Goal: Task Accomplishment & Management: Manage account settings

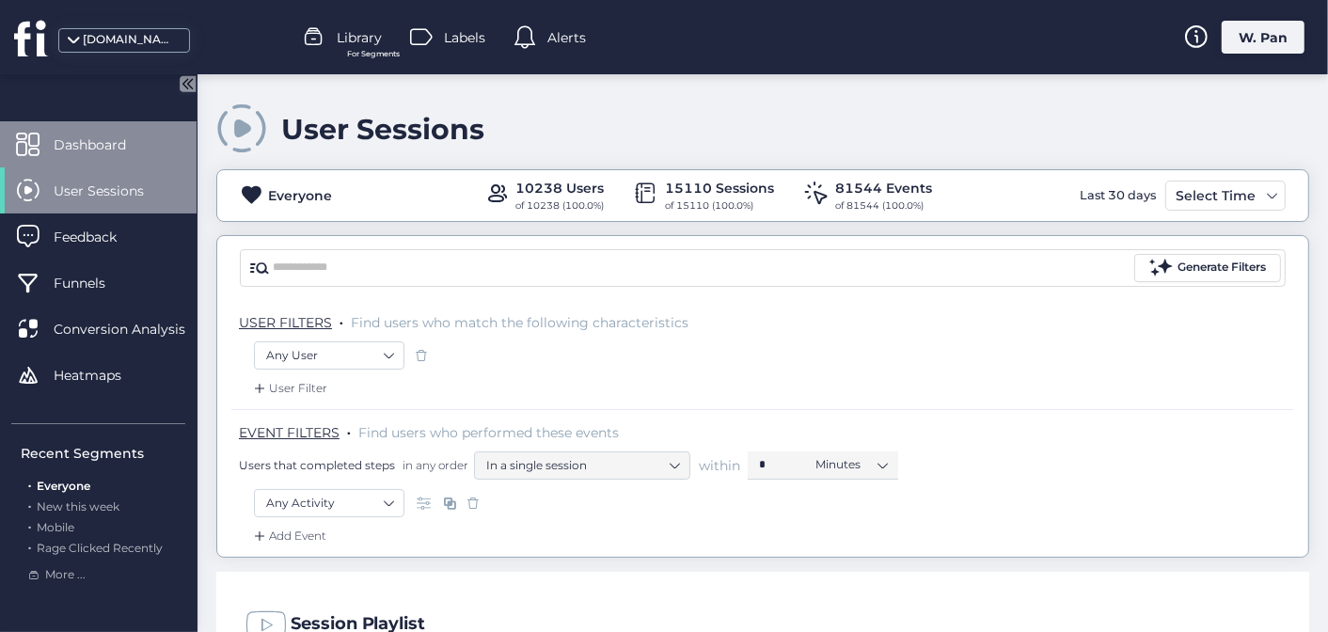
click at [96, 140] on span "Dashboard" at bounding box center [104, 145] width 101 height 21
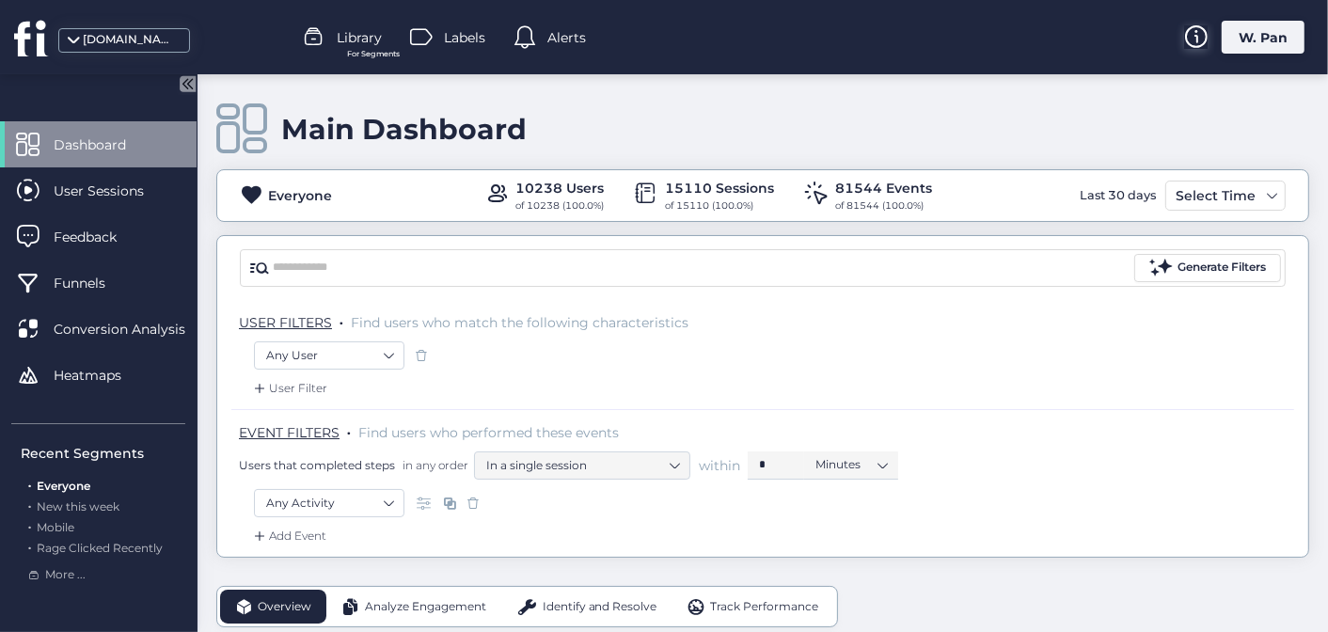
click at [1206, 40] on icon at bounding box center [1196, 36] width 23 height 23
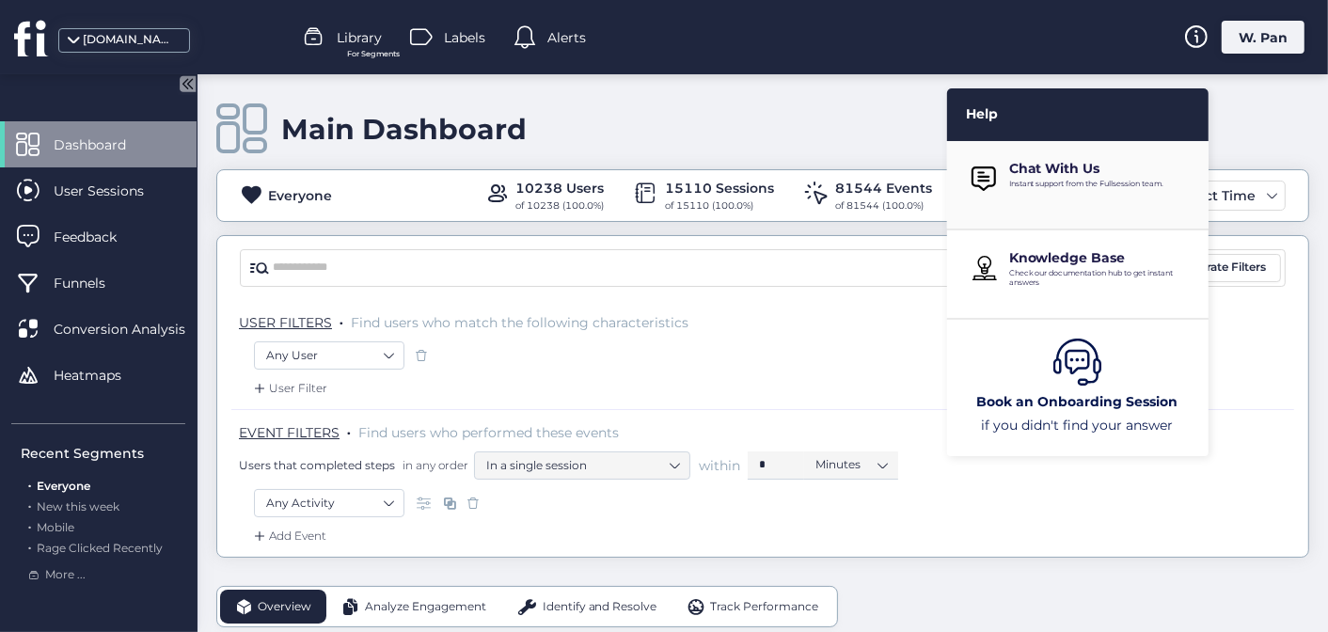
click at [1106, 175] on p "Chat With Us" at bounding box center [1101, 168] width 185 height 17
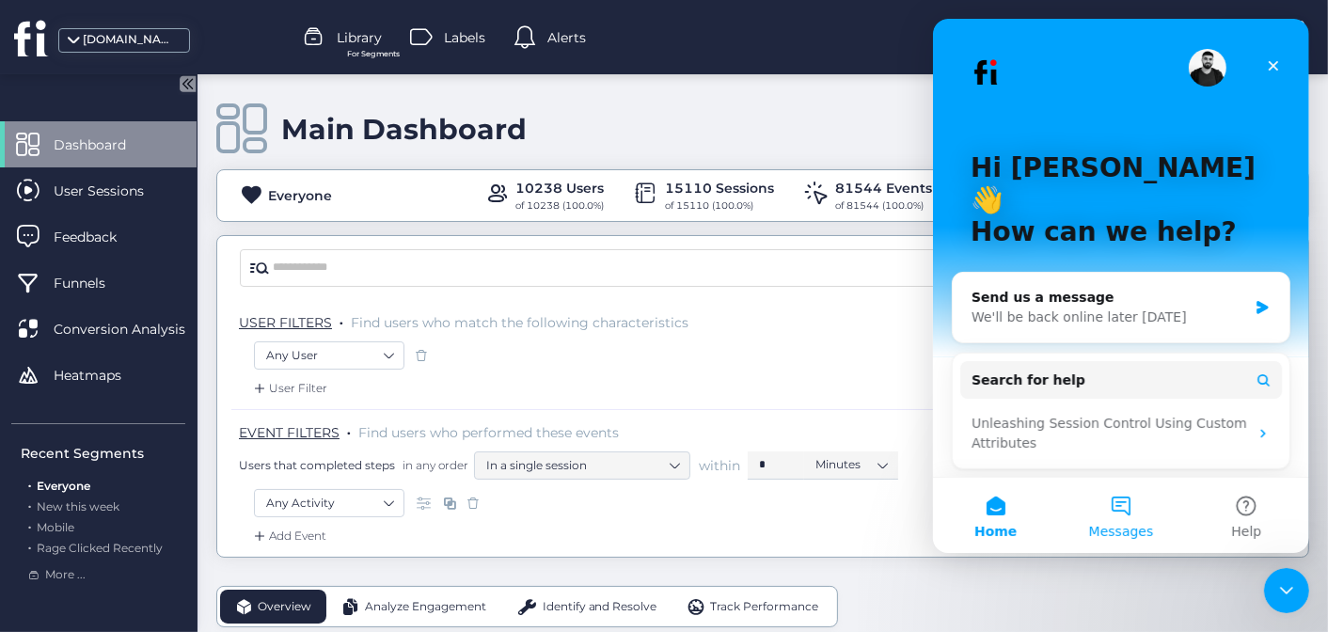
click at [1139, 519] on button "Messages" at bounding box center [1119, 515] width 125 height 75
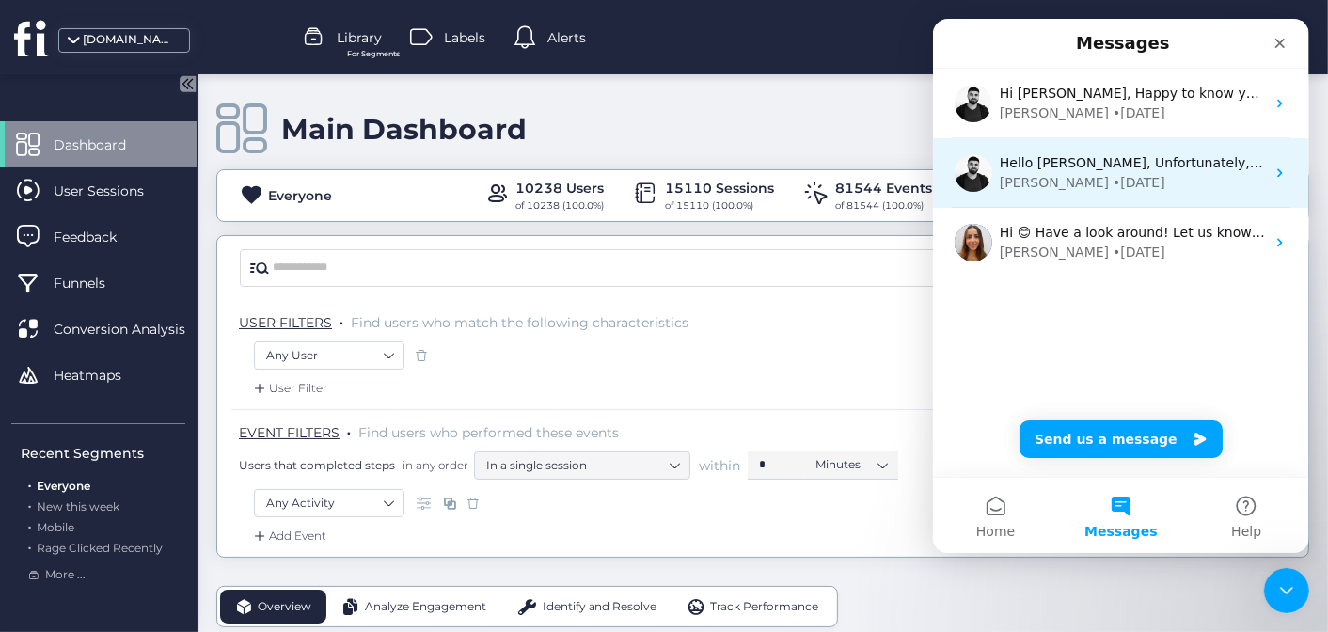
click at [1141, 194] on div "Hello Weili, Unfortunately, FullSession doesn't integrate with MS products yet.…" at bounding box center [1120, 173] width 376 height 70
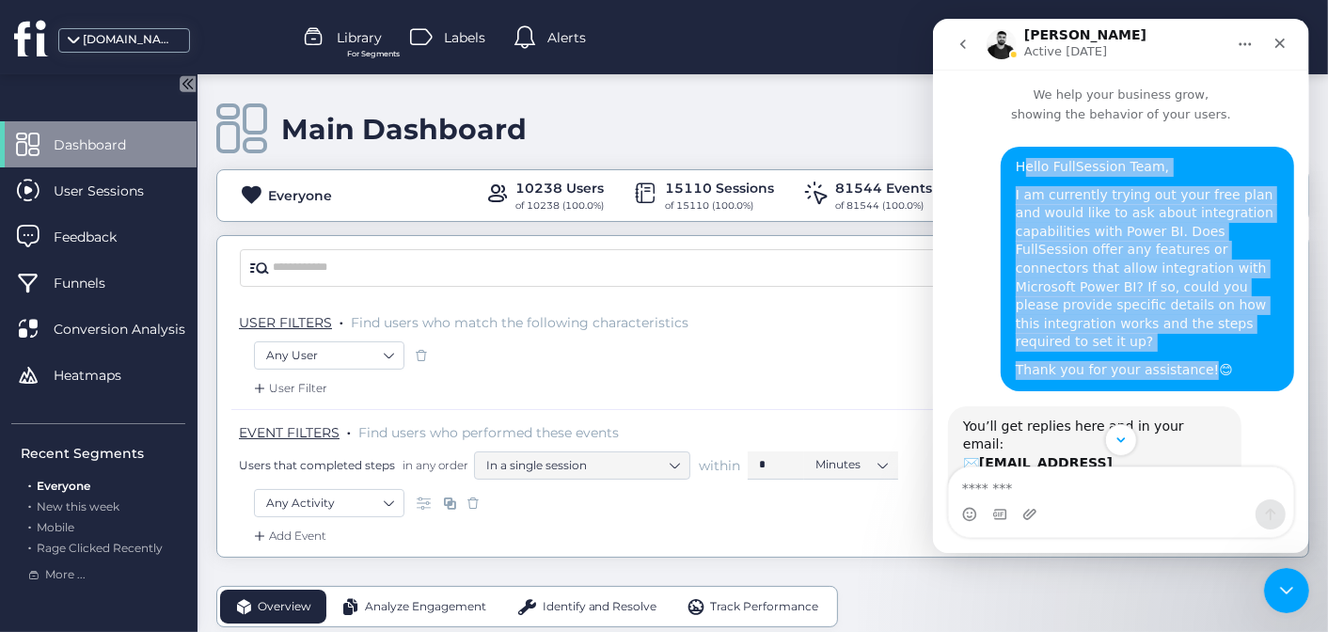
drag, startPoint x: 1008, startPoint y: 162, endPoint x: 1193, endPoint y: 373, distance: 280.7
click at [1193, 373] on div "Hello FullSession Team, I am currently trying out your free plan and would like…" at bounding box center [1146, 269] width 263 height 222
click at [1079, 227] on div "I am currently trying out your free plan and would like to ask about integratio…" at bounding box center [1146, 269] width 263 height 166
drag, startPoint x: 1003, startPoint y: 166, endPoint x: 1210, endPoint y: 368, distance: 289.4
click at [1210, 368] on div "Hello FullSession Team, I am currently trying out your free plan and would like…" at bounding box center [1146, 269] width 263 height 222
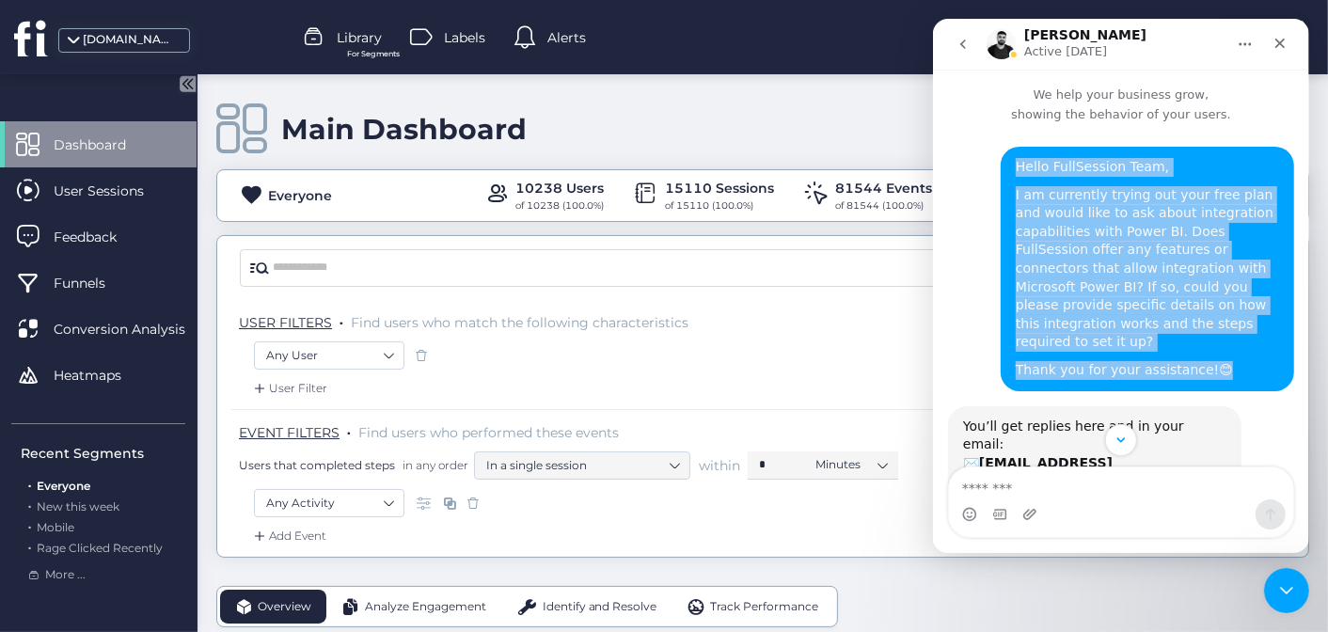
click at [1126, 254] on div "I am currently trying out your free plan and would like to ask about integratio…" at bounding box center [1146, 269] width 263 height 166
click at [1115, 214] on div "I am currently trying out your free plan and would like to ask about integratio…" at bounding box center [1146, 269] width 263 height 166
drag, startPoint x: 1035, startPoint y: 160, endPoint x: 1153, endPoint y: 341, distance: 216.0
click at [1153, 341] on div "Hello FullSession Team, I am currently trying out your free plan and would like…" at bounding box center [1146, 269] width 263 height 222
click at [1105, 241] on div "I am currently trying out your free plan and would like to ask about integratio…" at bounding box center [1146, 269] width 263 height 166
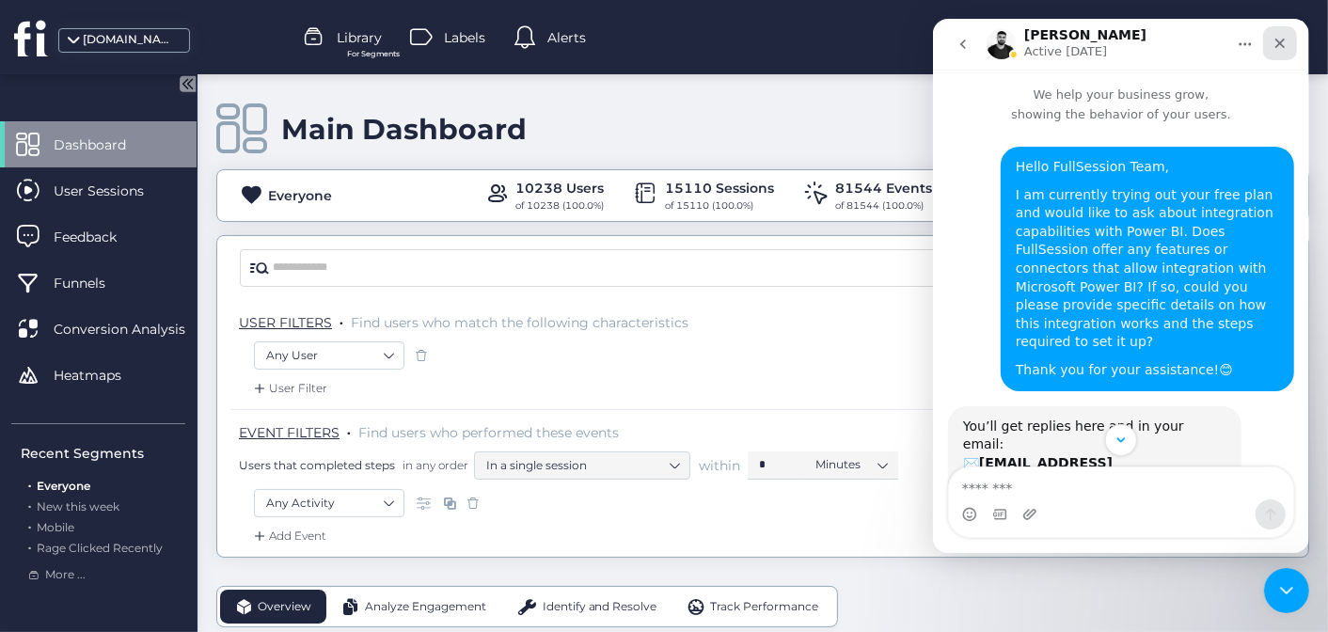
click at [1272, 47] on icon "Close" at bounding box center [1279, 43] width 15 height 15
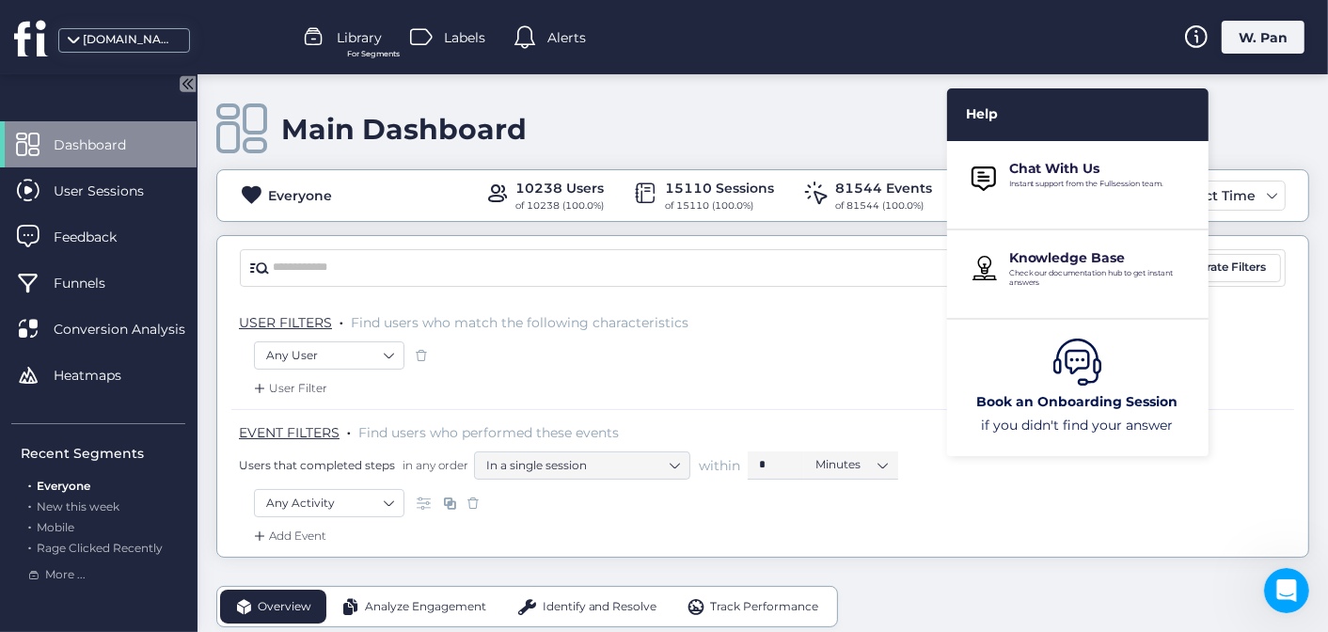
scroll to position [329, 0]
click at [841, 97] on div "Main Dashboard Everyone 10238 Users of 10238 (100.0%) 15110 Sessions of 15110 (…" at bounding box center [762, 315] width 1093 height 483
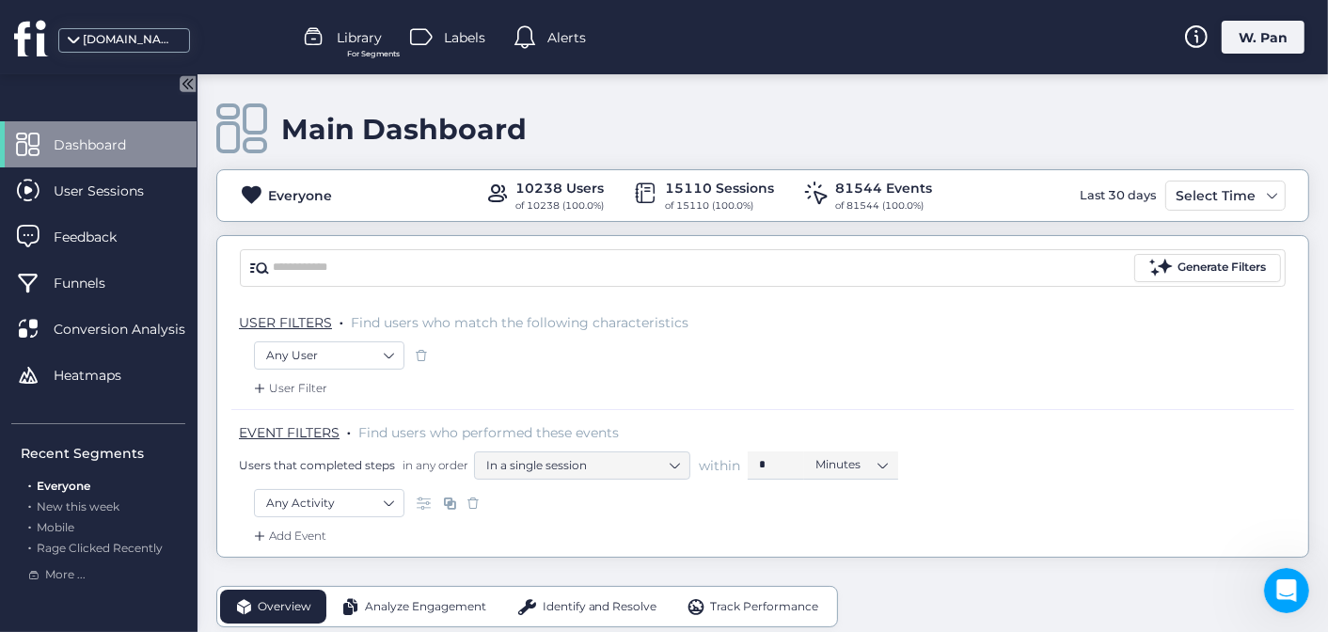
click at [40, 39] on icon at bounding box center [29, 38] width 30 height 35
click at [71, 40] on span at bounding box center [73, 46] width 19 height 19
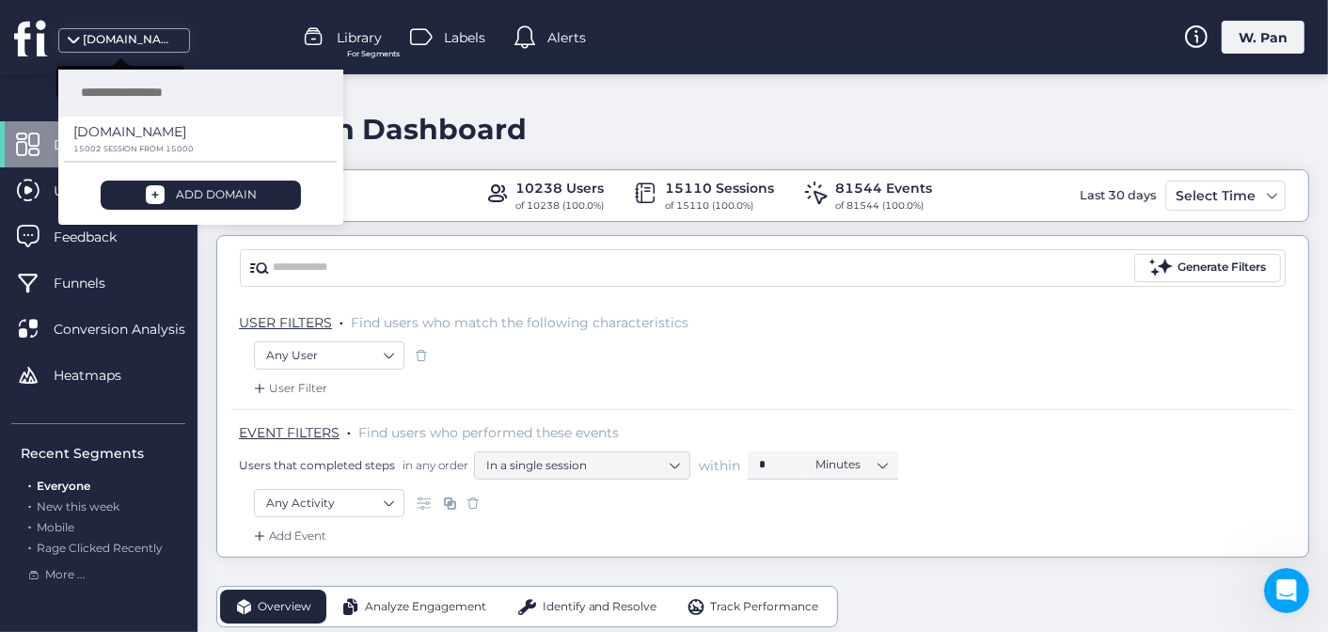
click at [71, 40] on span at bounding box center [73, 46] width 19 height 19
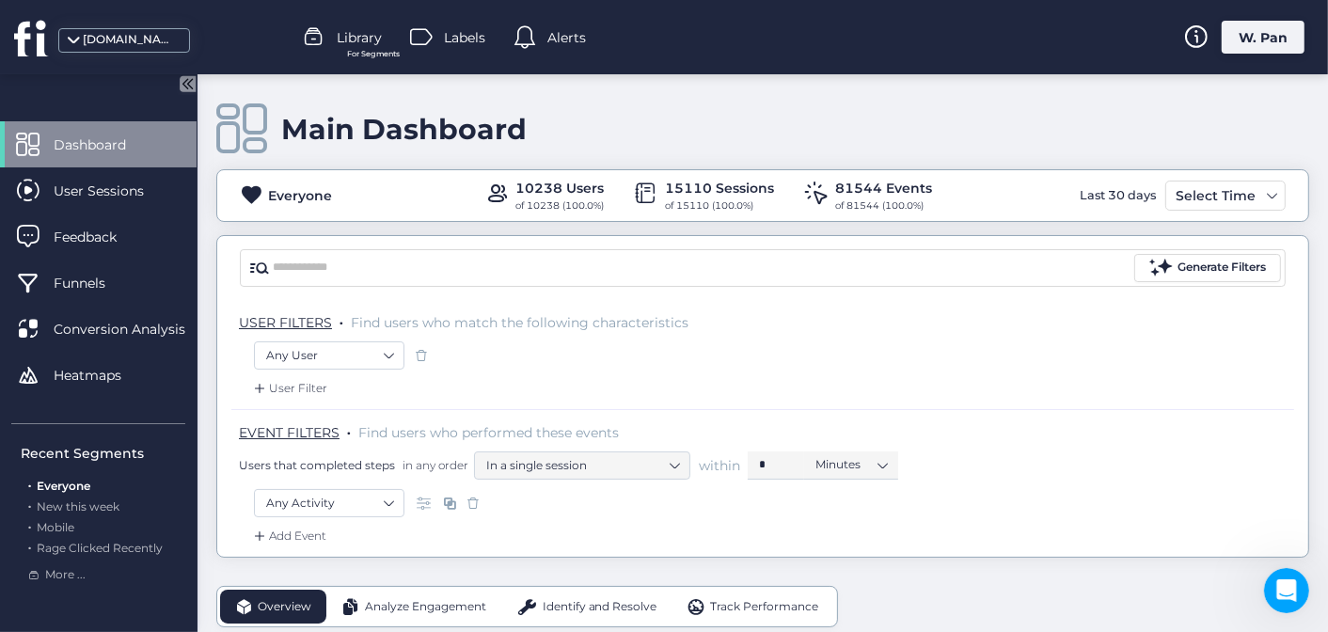
click at [23, 42] on icon at bounding box center [29, 38] width 30 height 35
click at [1253, 42] on div "W. Pan" at bounding box center [1263, 37] width 83 height 33
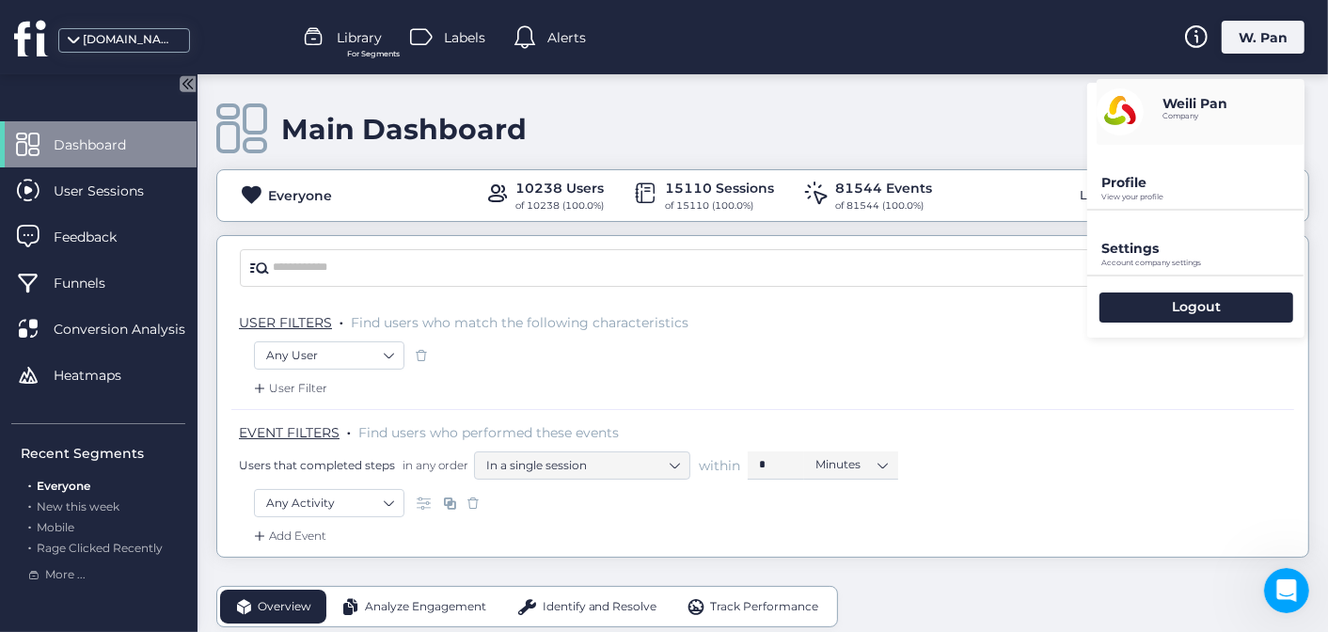
click at [1201, 191] on p "Settings" at bounding box center [1202, 182] width 203 height 17
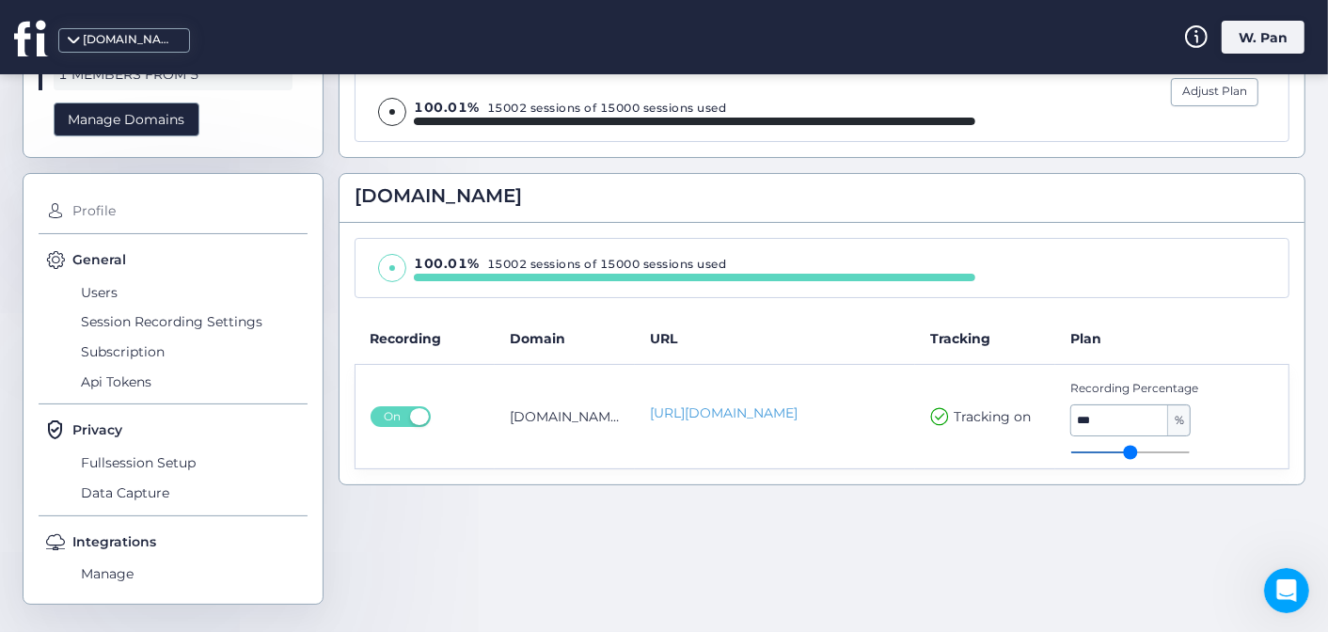
scroll to position [34, 0]
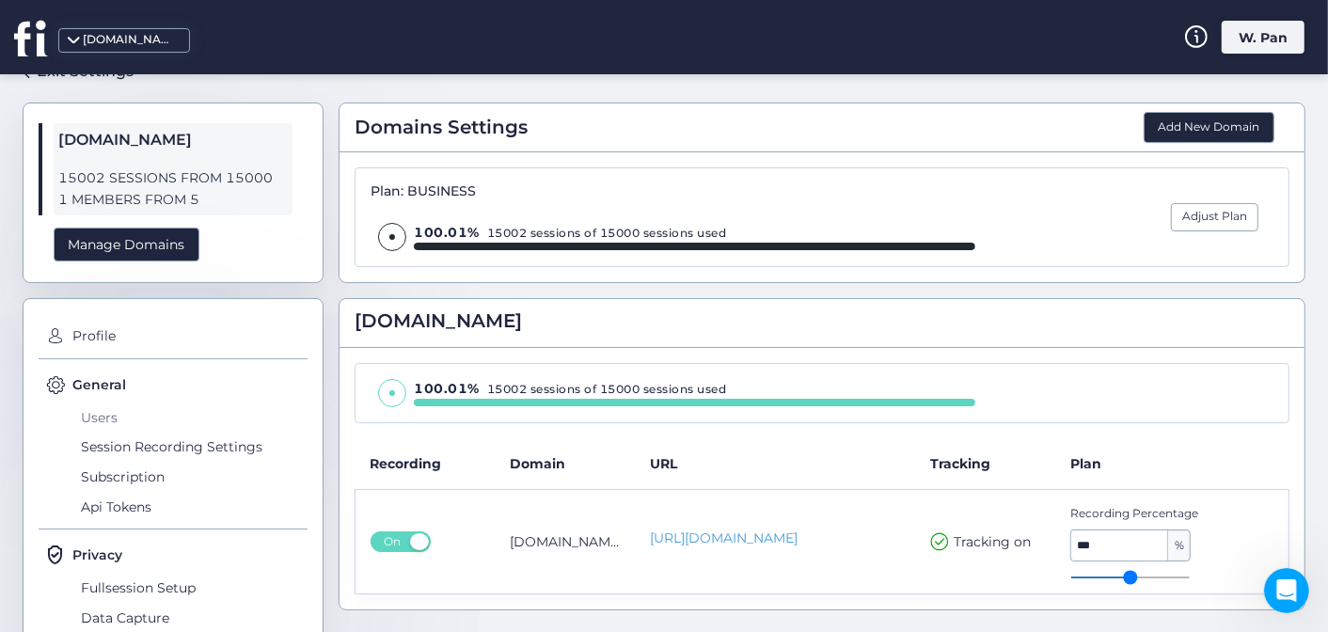
click at [105, 418] on span "Users" at bounding box center [191, 418] width 231 height 30
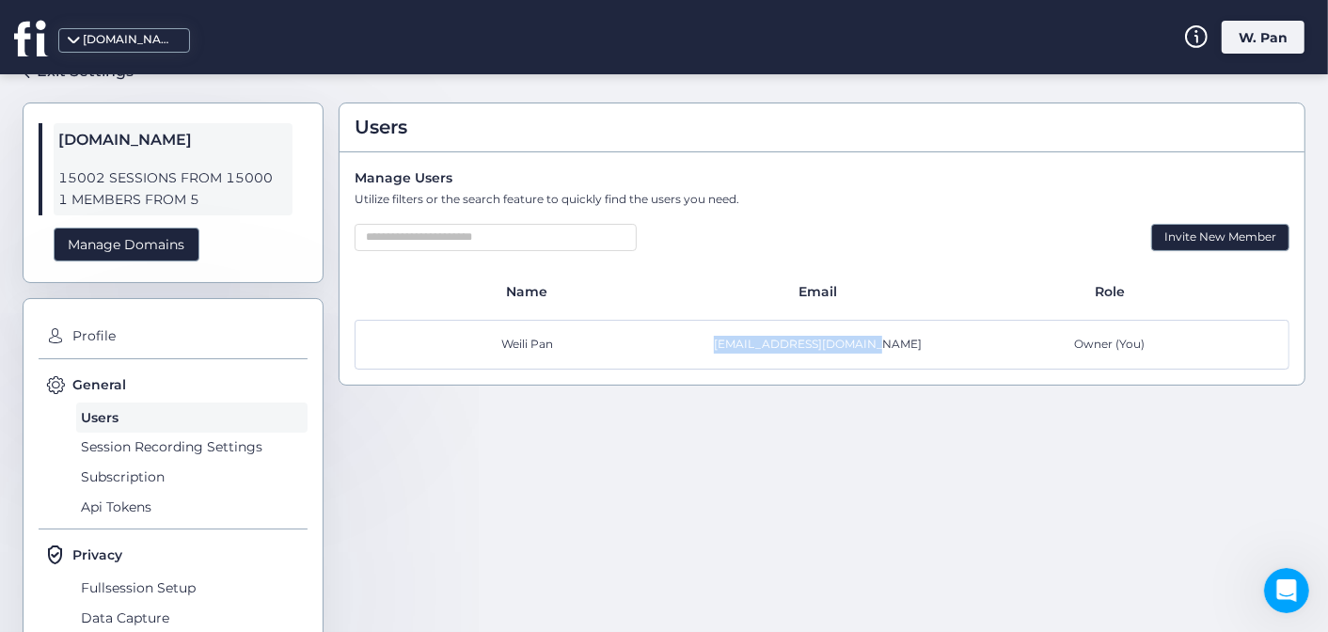
drag, startPoint x: 728, startPoint y: 341, endPoint x: 886, endPoint y: 344, distance: 158.1
click at [886, 344] on div "admin@balanstart.com.tw" at bounding box center [821, 345] width 291 height 18
click at [802, 356] on div "Weili Pan admin@balanstart.com.tw Owner (You)" at bounding box center [822, 345] width 935 height 50
drag, startPoint x: 726, startPoint y: 337, endPoint x: 881, endPoint y: 346, distance: 155.5
click at [881, 346] on div "admin@balanstart.com.tw" at bounding box center [821, 345] width 291 height 18
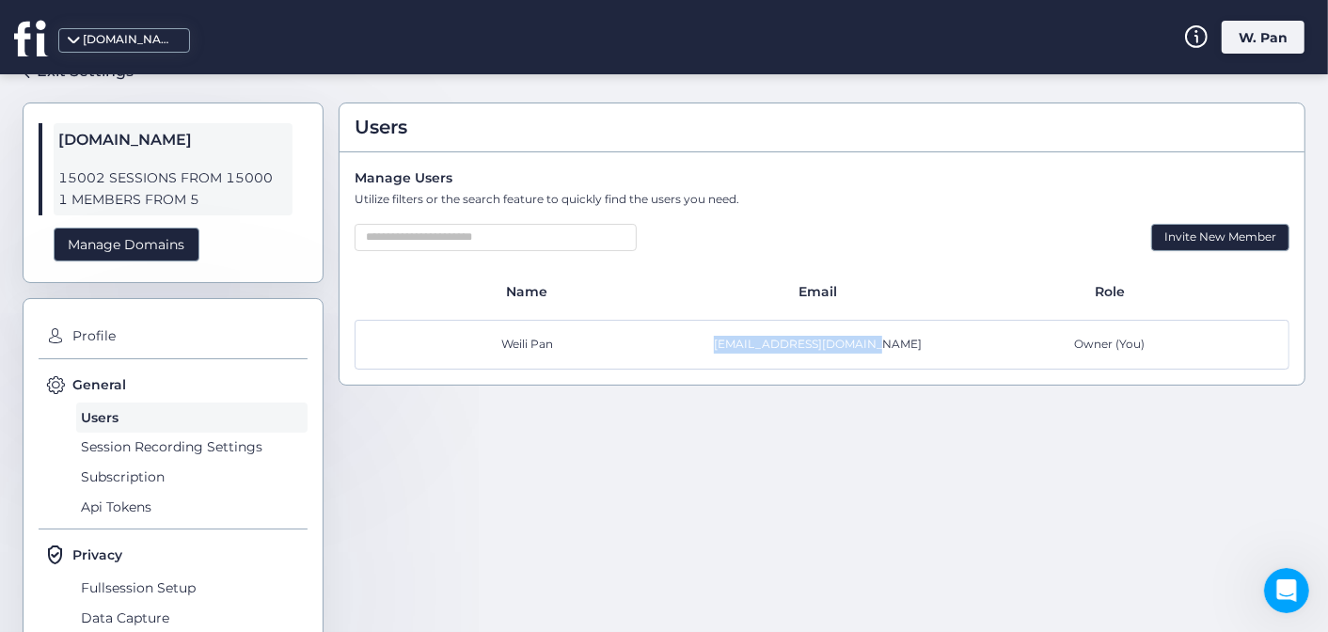
click at [881, 346] on div "admin@balanstart.com.tw" at bounding box center [821, 345] width 291 height 18
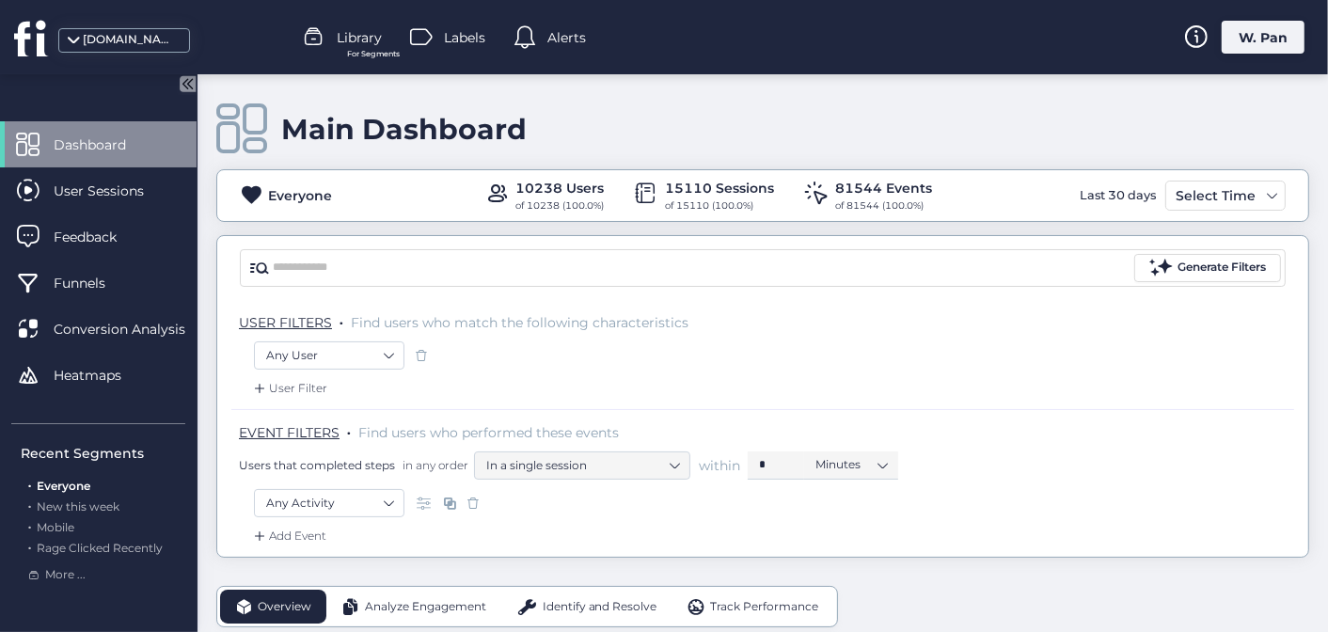
click at [1258, 42] on div "W. Pan" at bounding box center [1263, 37] width 83 height 33
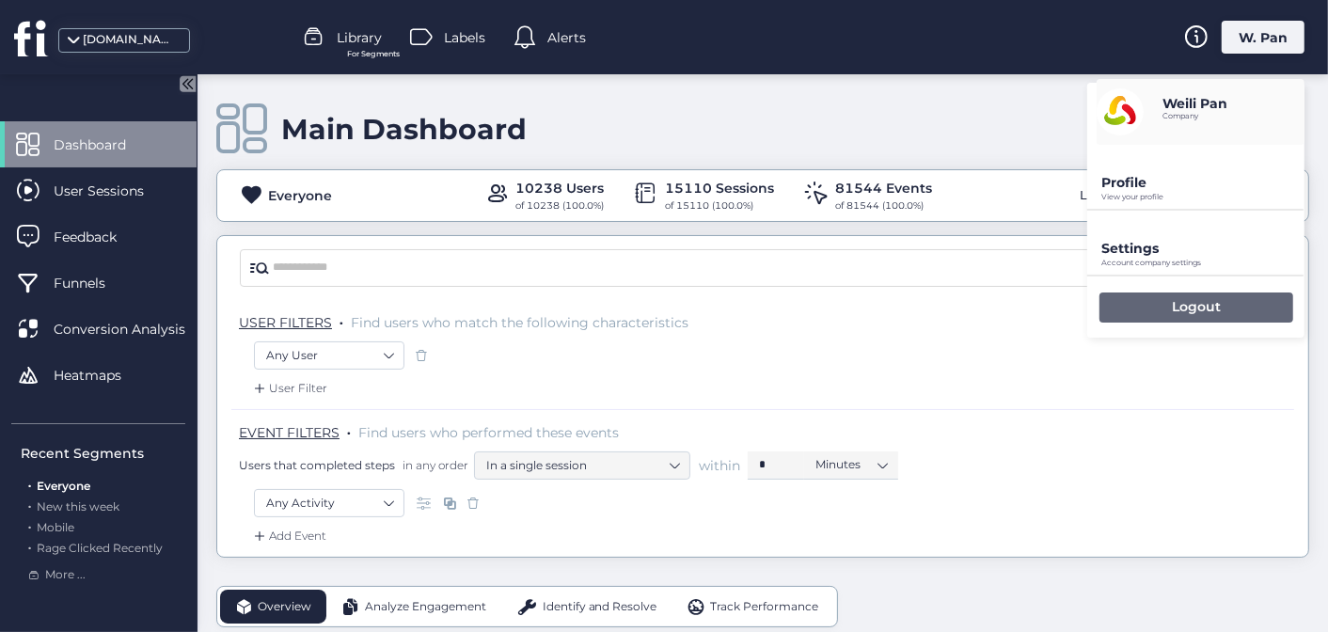
click at [1205, 302] on p "Logout" at bounding box center [1196, 306] width 49 height 17
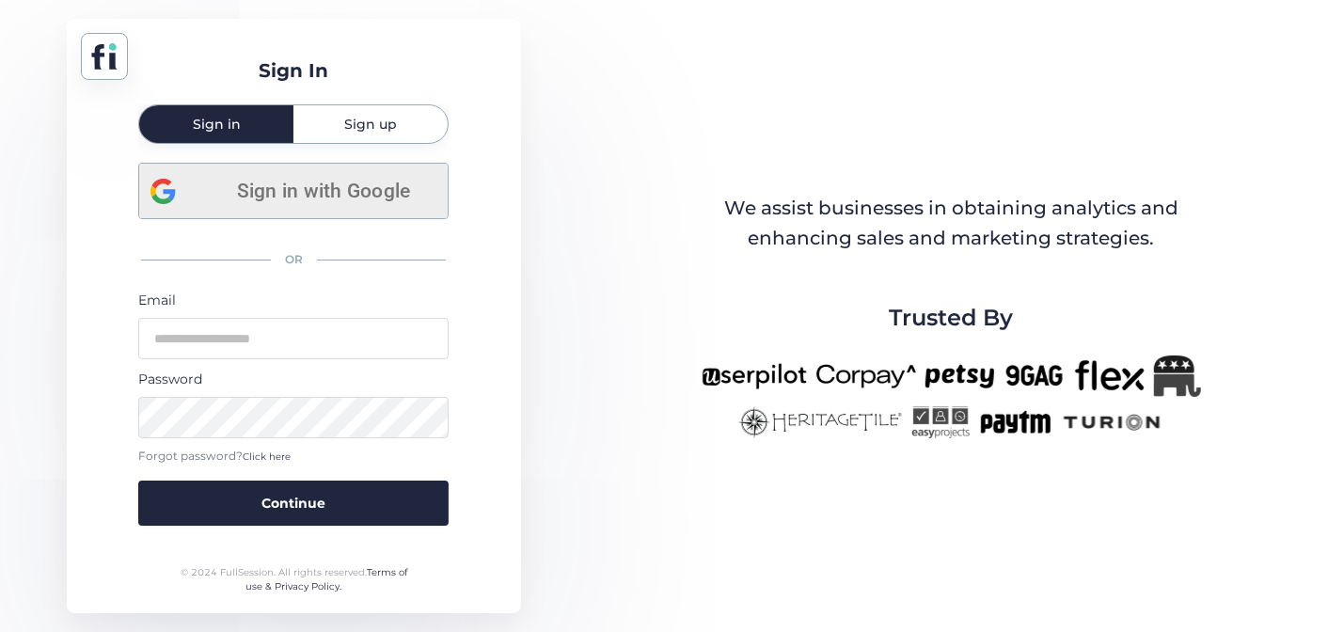
click at [291, 196] on span "Sign in with Google" at bounding box center [323, 191] width 227 height 31
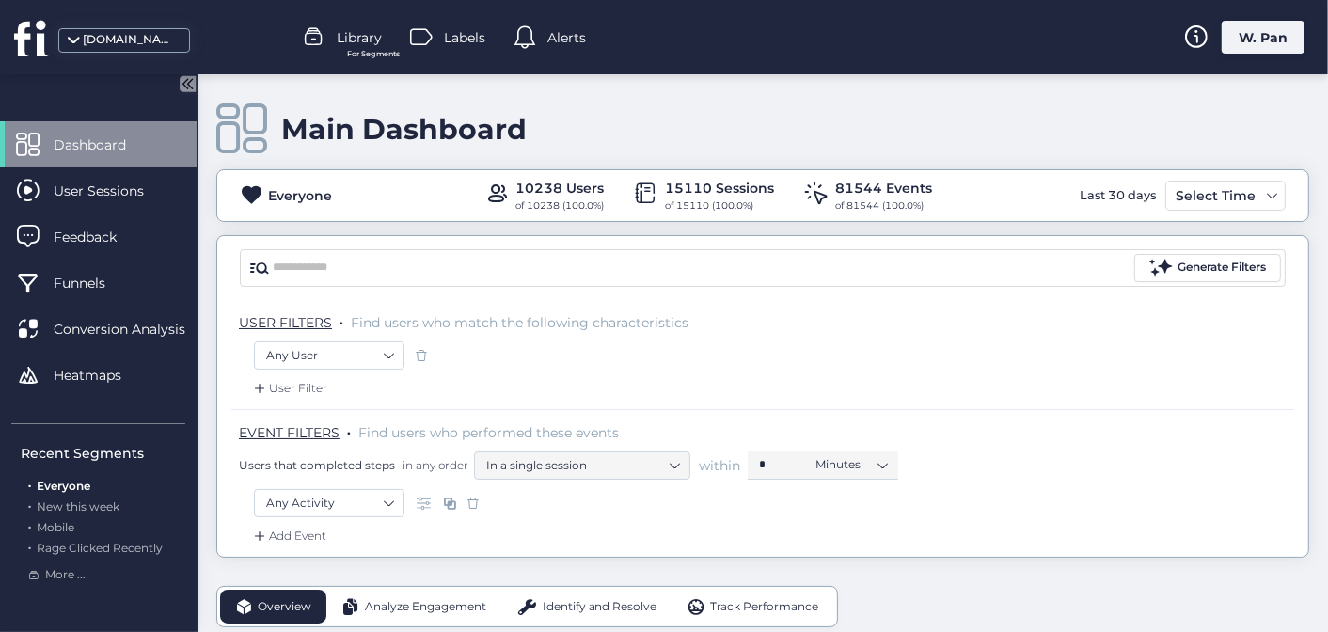
click at [1279, 41] on div "W. Pan" at bounding box center [1263, 37] width 83 height 33
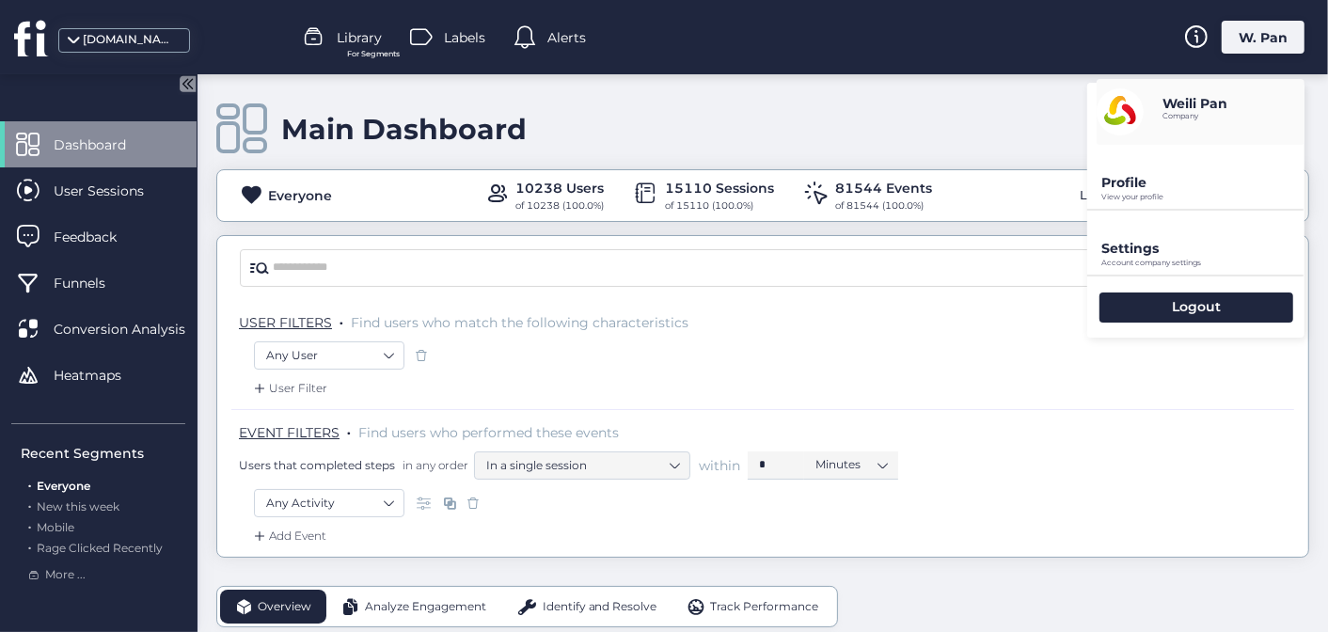
click at [1257, 26] on div "W. Pan" at bounding box center [1263, 37] width 83 height 33
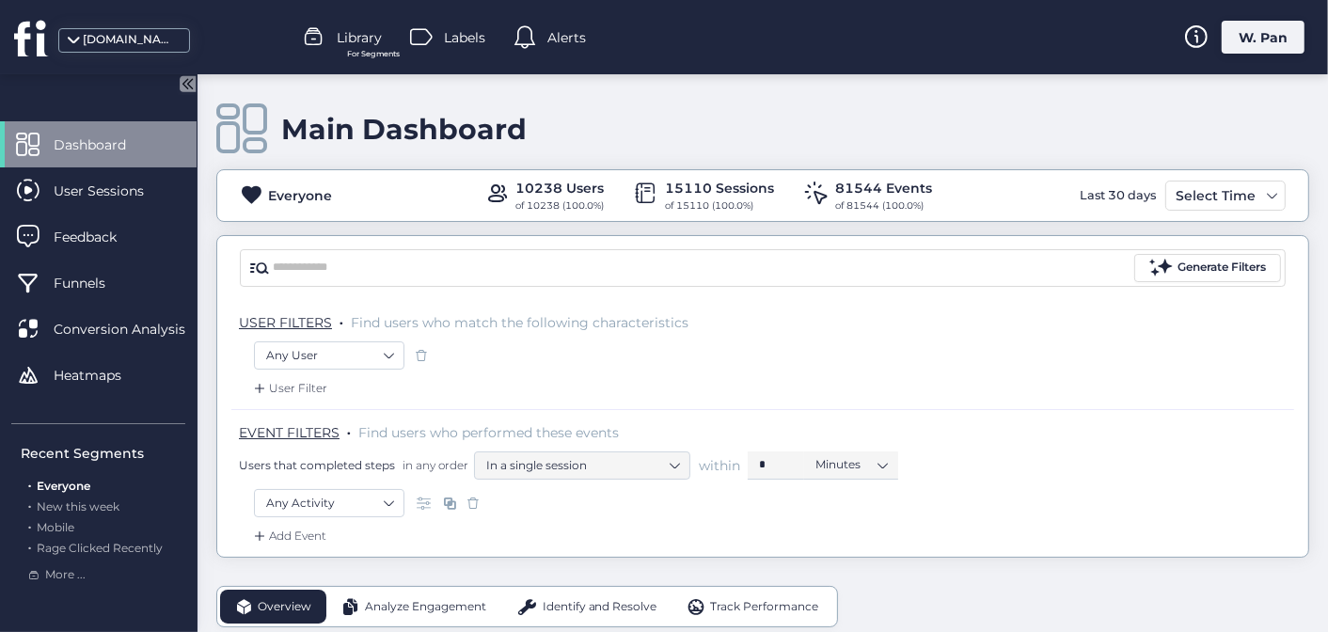
click at [1259, 33] on div "W. Pan" at bounding box center [1263, 37] width 83 height 33
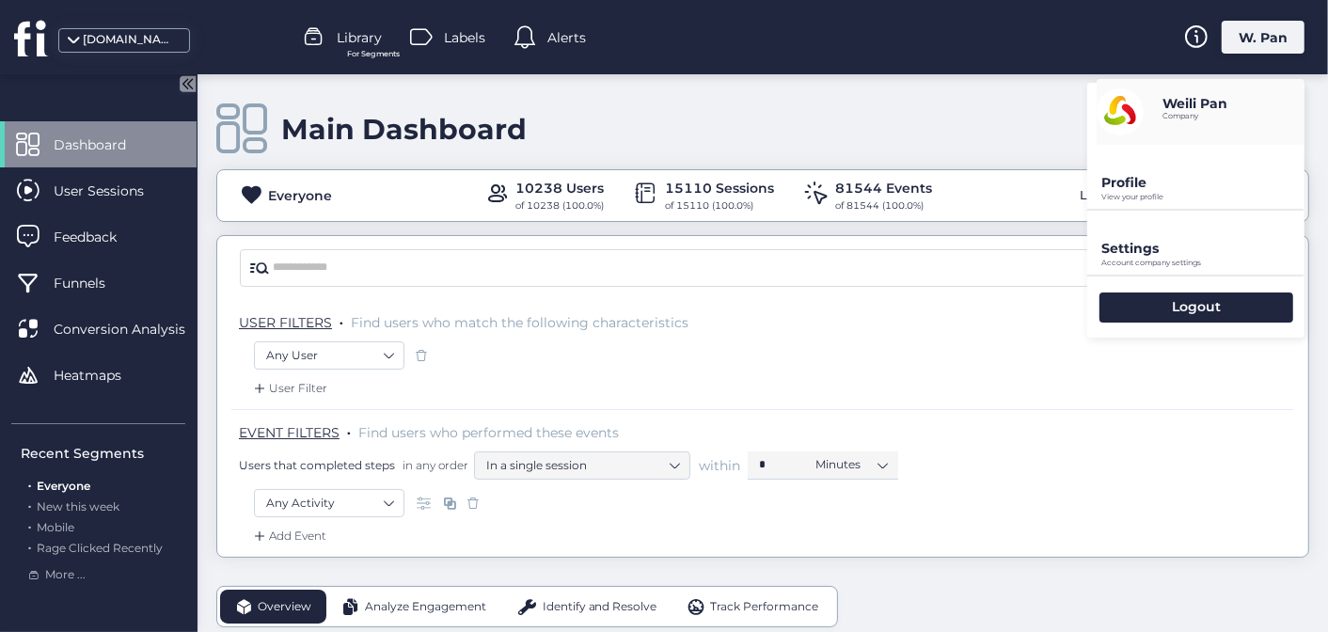
click at [1150, 191] on p "Settings" at bounding box center [1202, 182] width 203 height 17
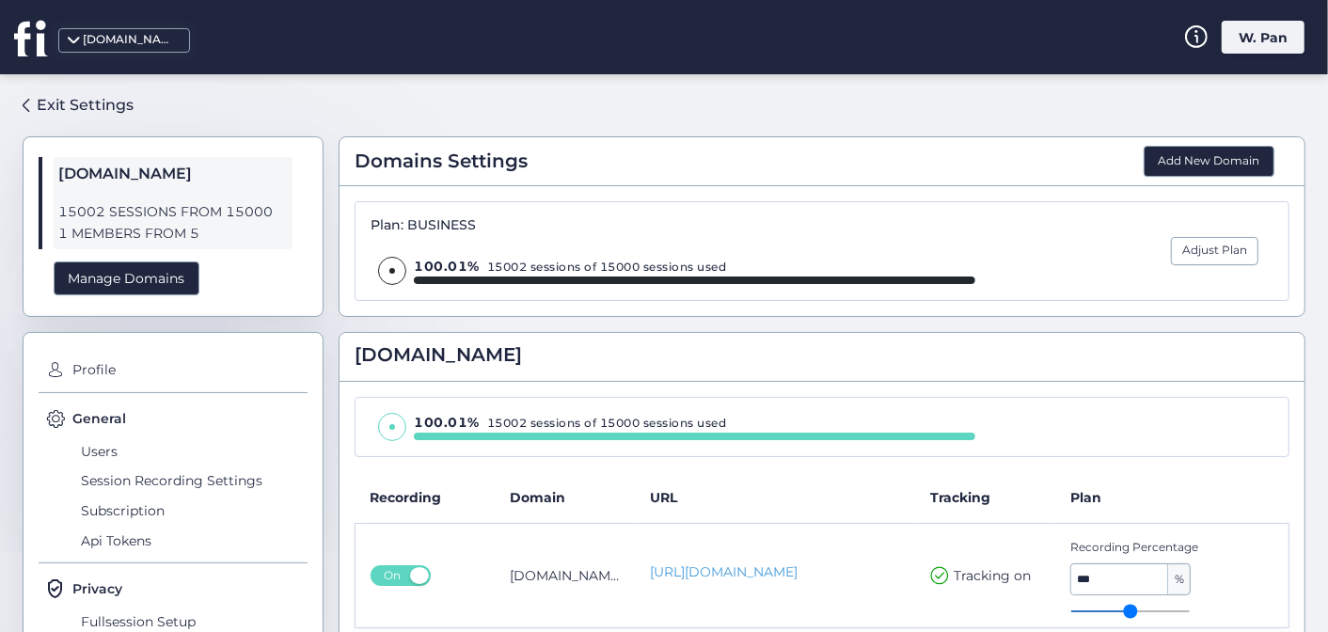
click at [32, 50] on icon at bounding box center [31, 38] width 35 height 38
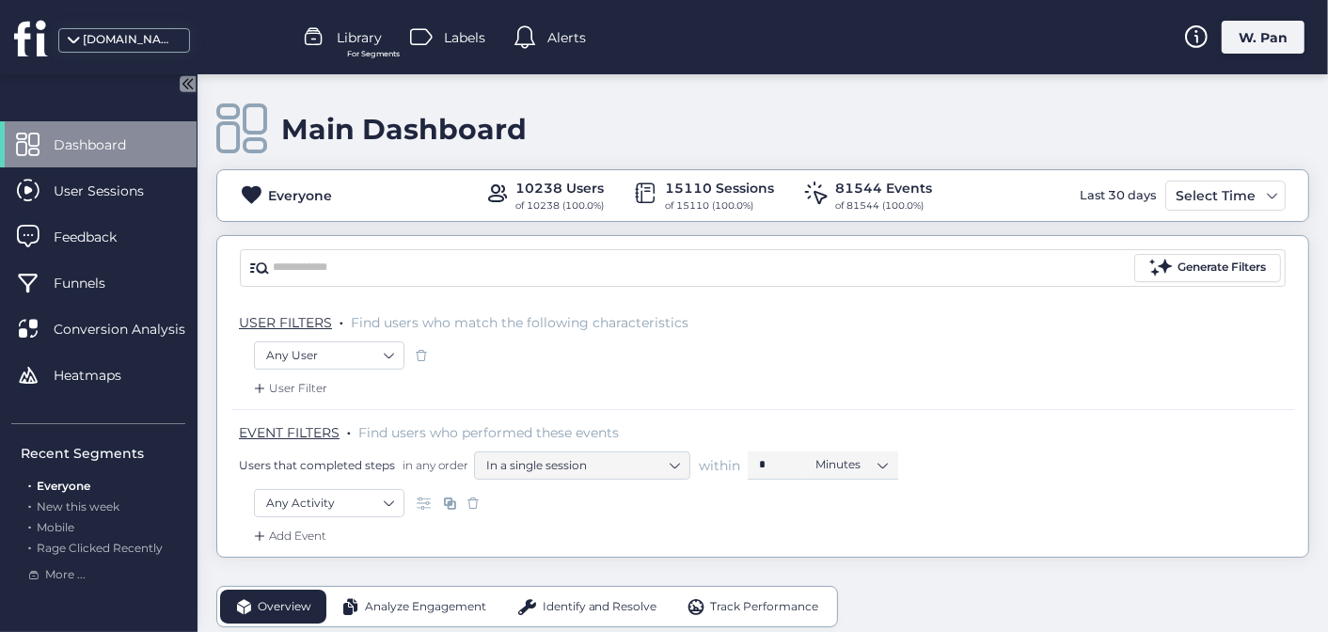
click at [1261, 44] on div "W. Pan" at bounding box center [1263, 37] width 83 height 33
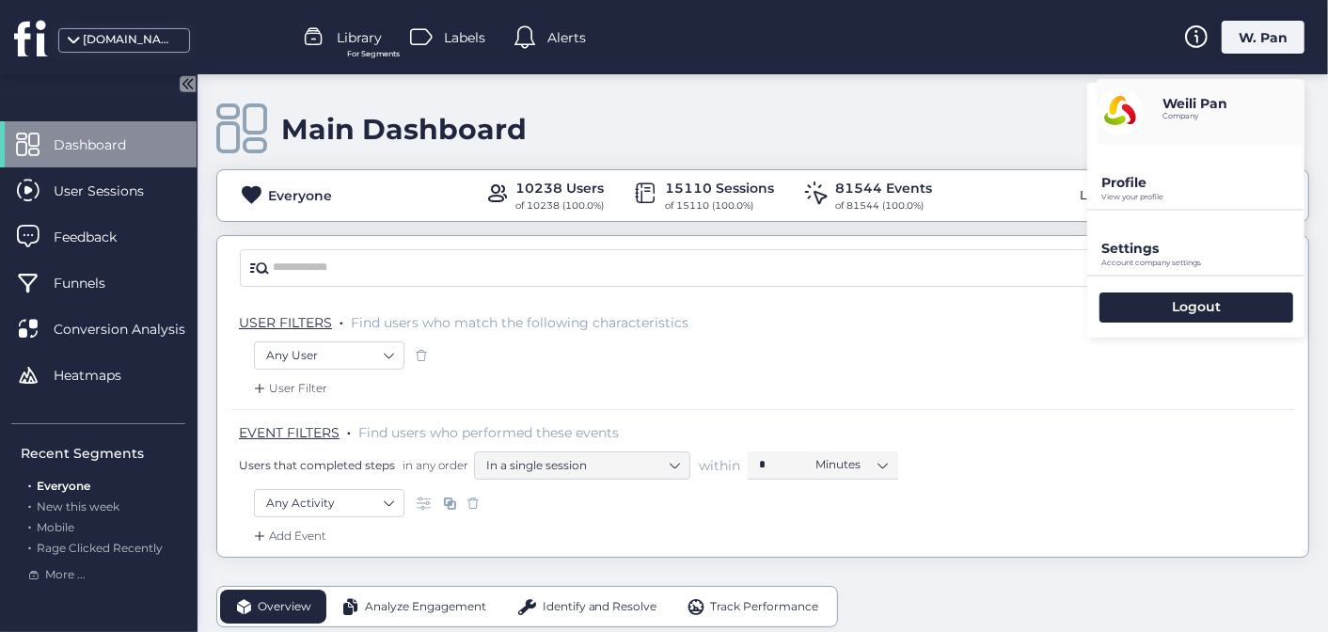
click at [1163, 191] on p "Settings" at bounding box center [1202, 182] width 203 height 17
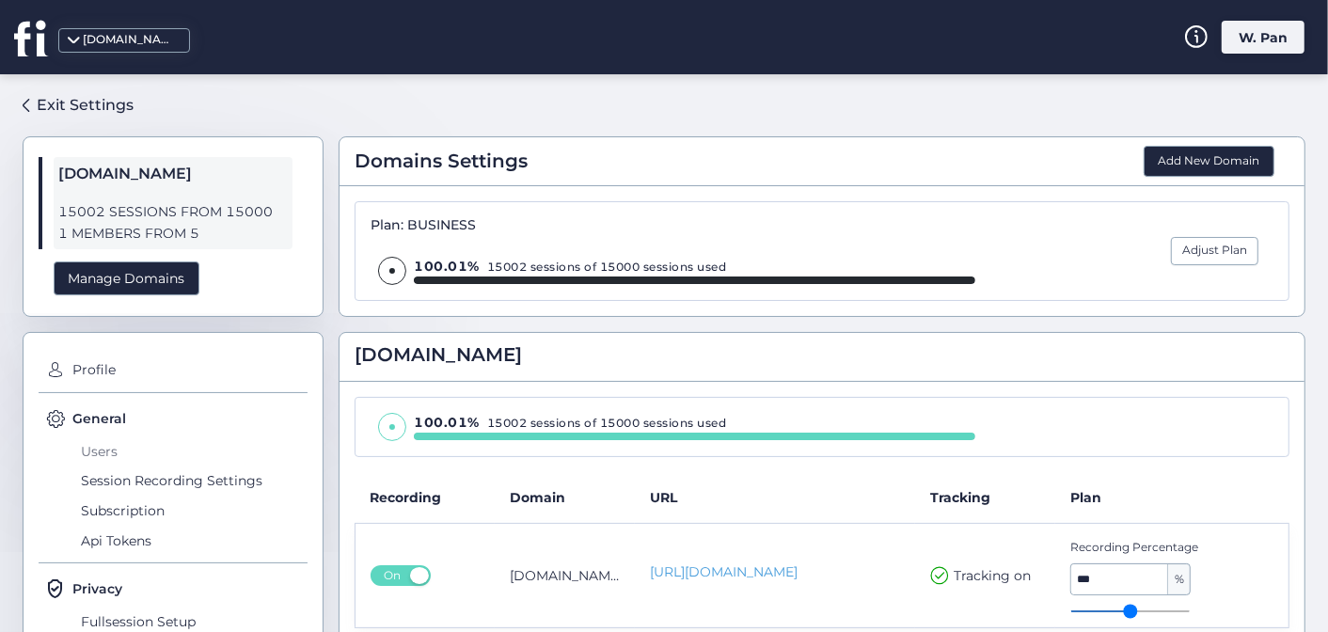
click at [109, 452] on span "Users" at bounding box center [191, 451] width 231 height 30
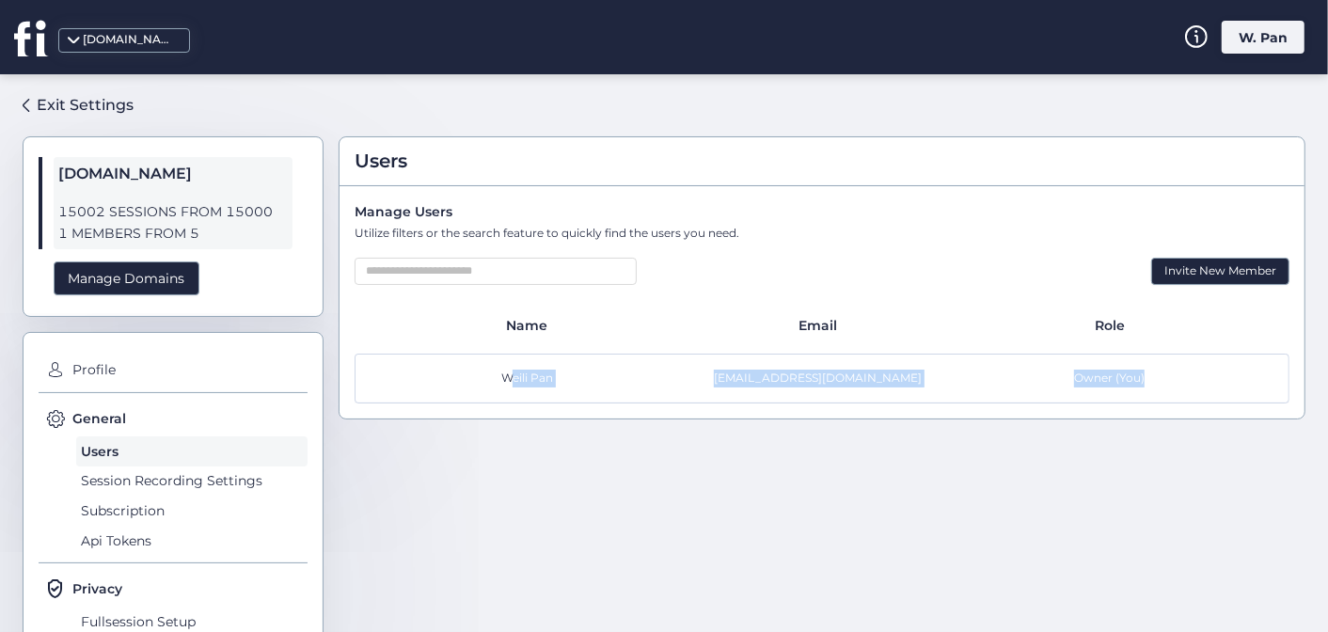
drag, startPoint x: 482, startPoint y: 374, endPoint x: 1159, endPoint y: 389, distance: 677.4
click at [1159, 389] on div "Weili Pan admin@balanstart.com.tw Owner (You)" at bounding box center [822, 379] width 935 height 50
click at [1159, 390] on div "Weili Pan admin@balanstart.com.tw Owner (You)" at bounding box center [822, 379] width 935 height 50
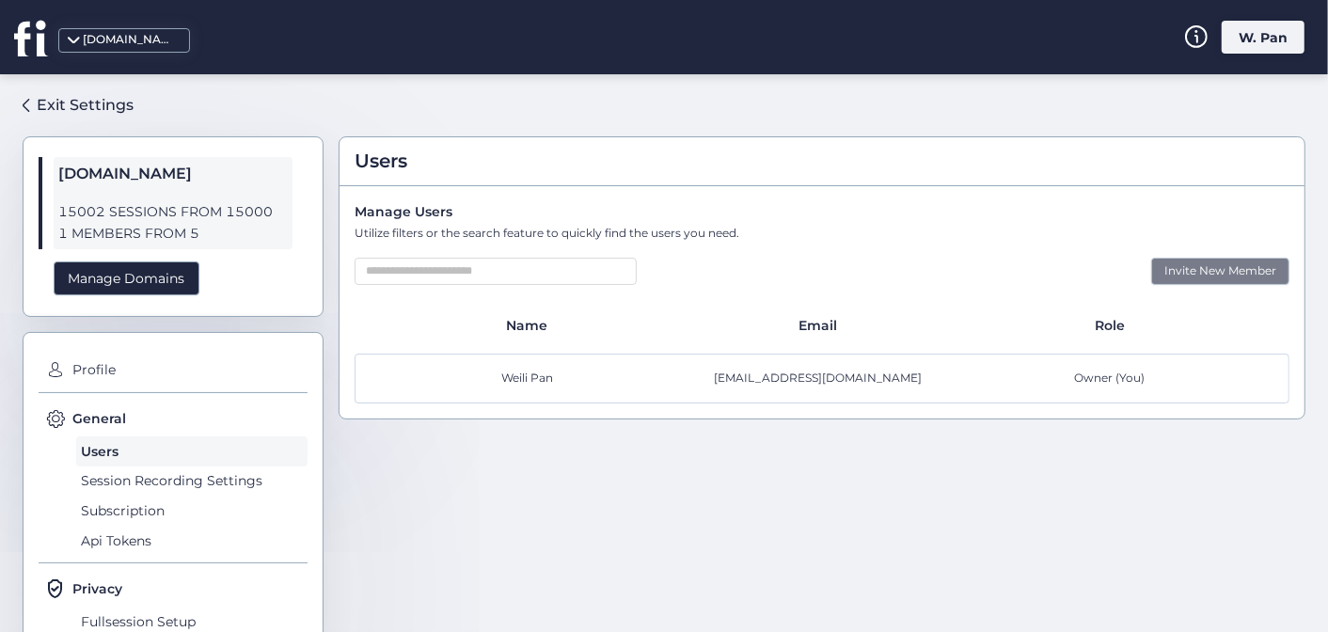
click at [1232, 271] on div "Invite New Member" at bounding box center [1220, 271] width 138 height 27
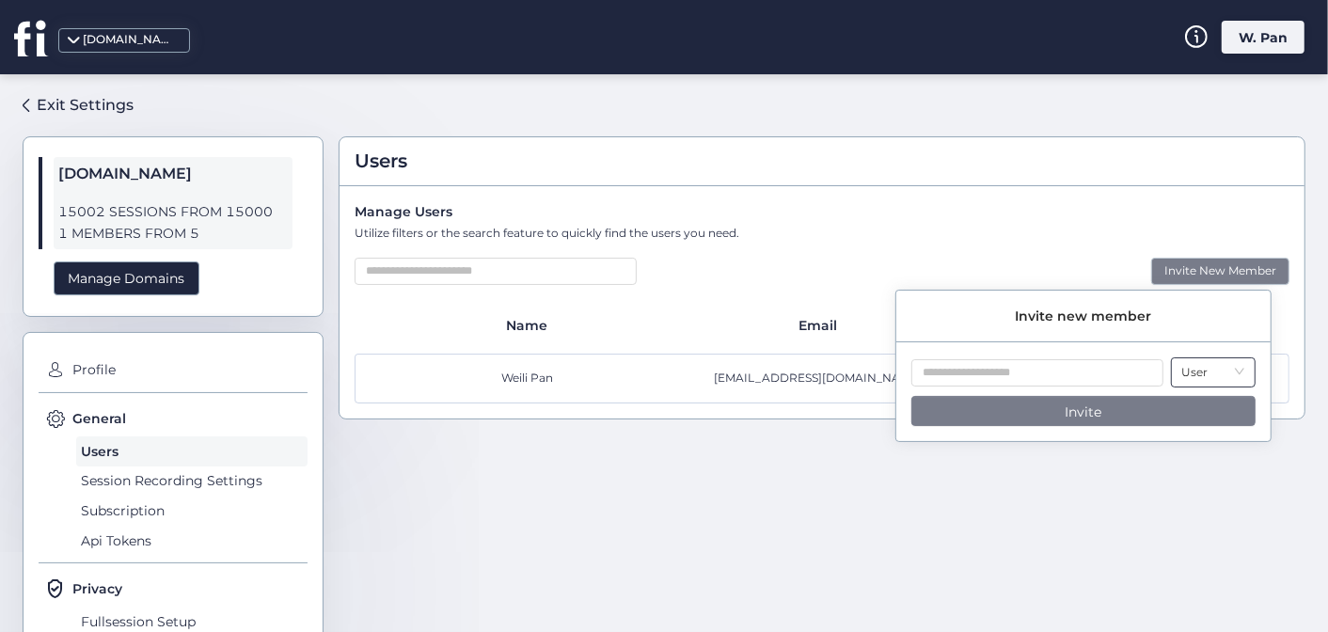
click at [1217, 374] on nz-select-item "User" at bounding box center [1213, 372] width 62 height 28
click at [576, 488] on div "Users Manage Users Utilize filters or the search feature to quickly find the us…" at bounding box center [822, 345] width 967 height 513
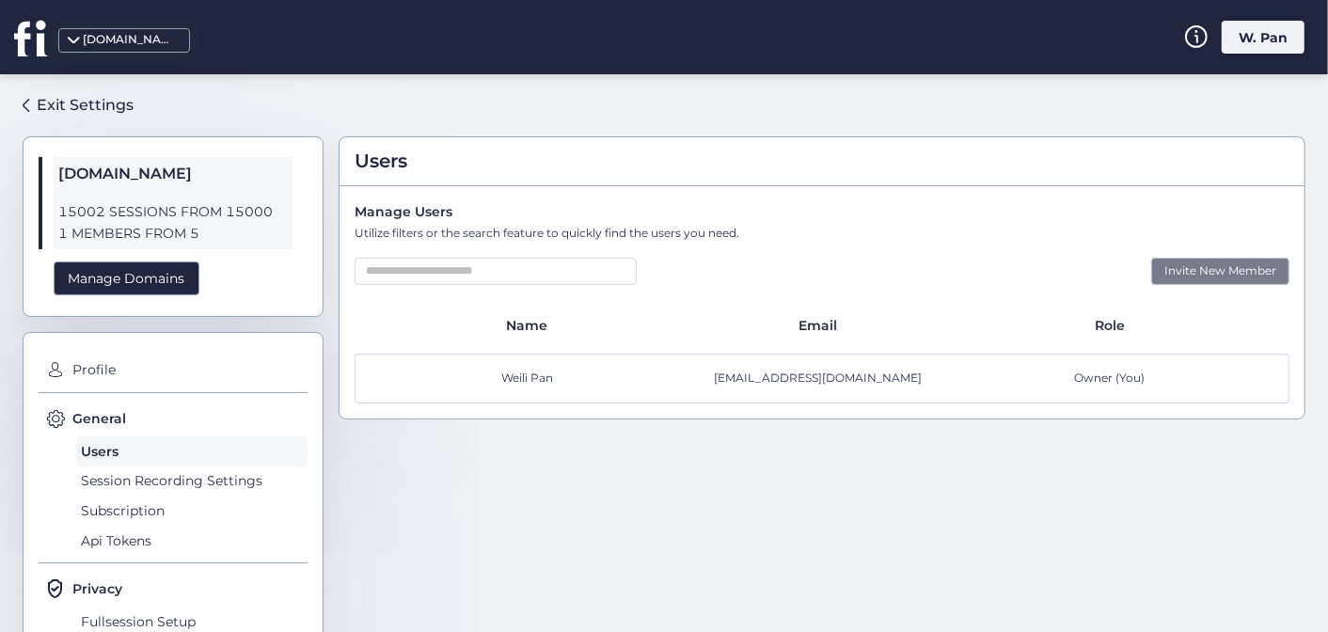
click at [1228, 276] on div "Invite New Member" at bounding box center [1220, 271] width 138 height 27
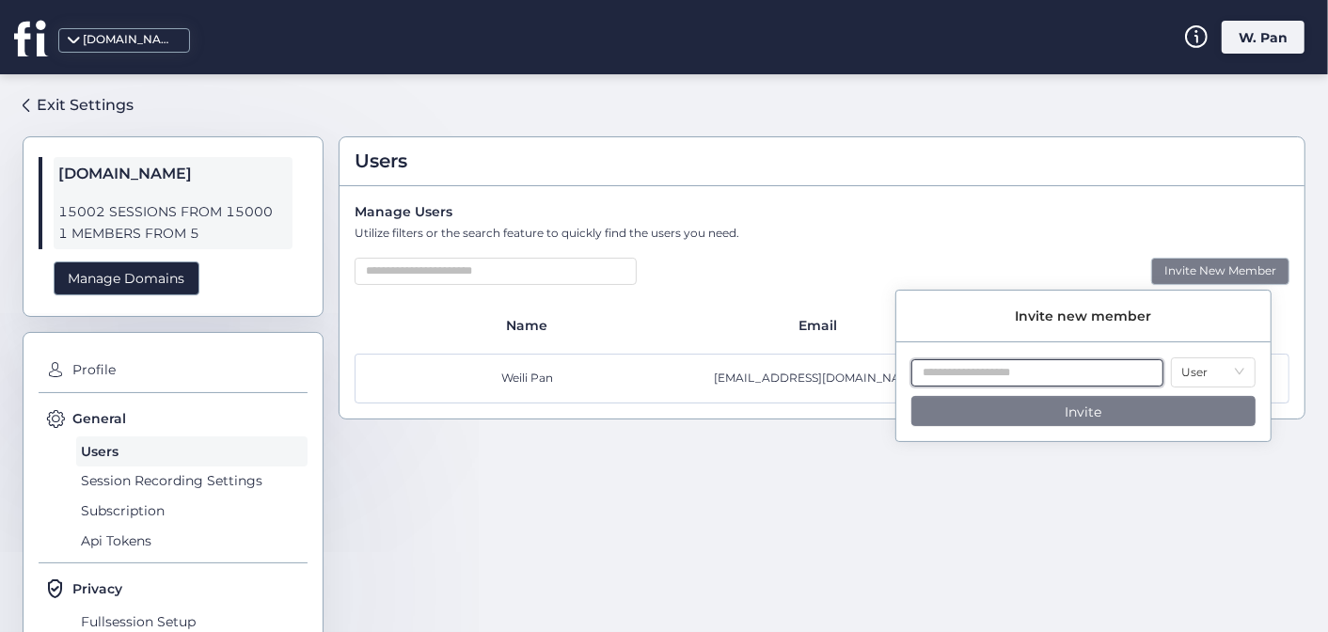
click at [978, 371] on input "text" at bounding box center [1037, 372] width 252 height 27
click at [1061, 383] on input "text" at bounding box center [1037, 372] width 252 height 27
paste input "**********"
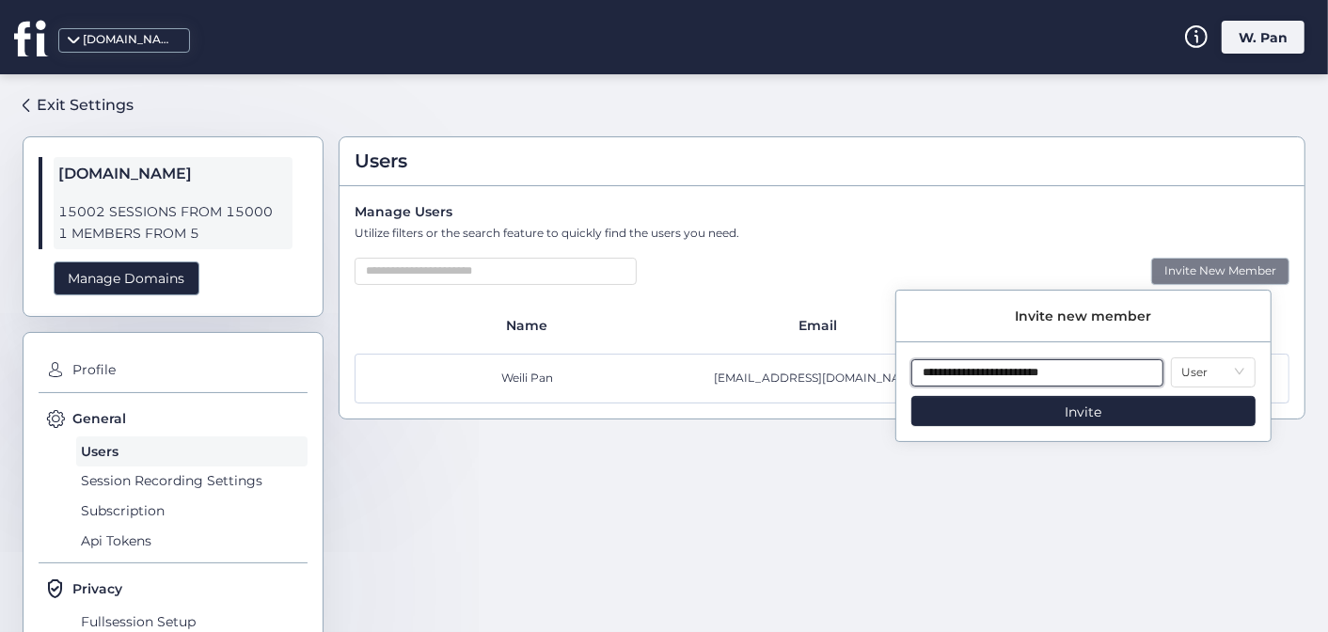
click at [991, 375] on input "**********" at bounding box center [1037, 372] width 252 height 27
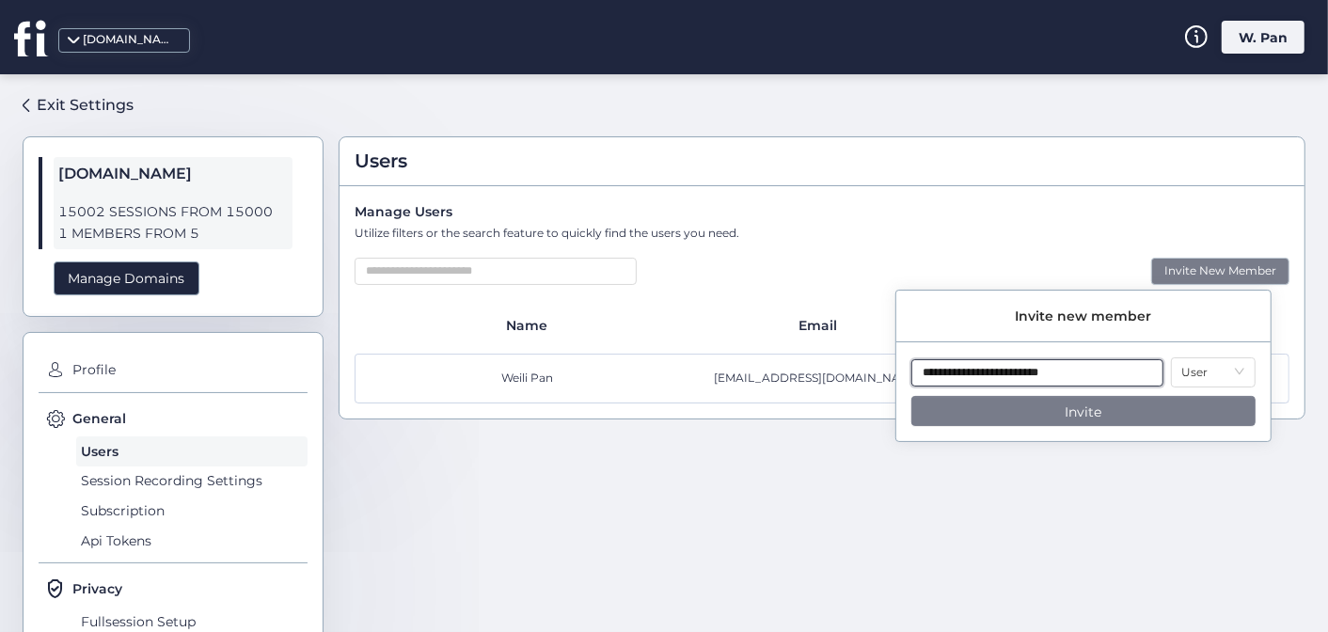
type input "**********"
click at [1081, 411] on span "Invite" at bounding box center [1083, 412] width 37 height 21
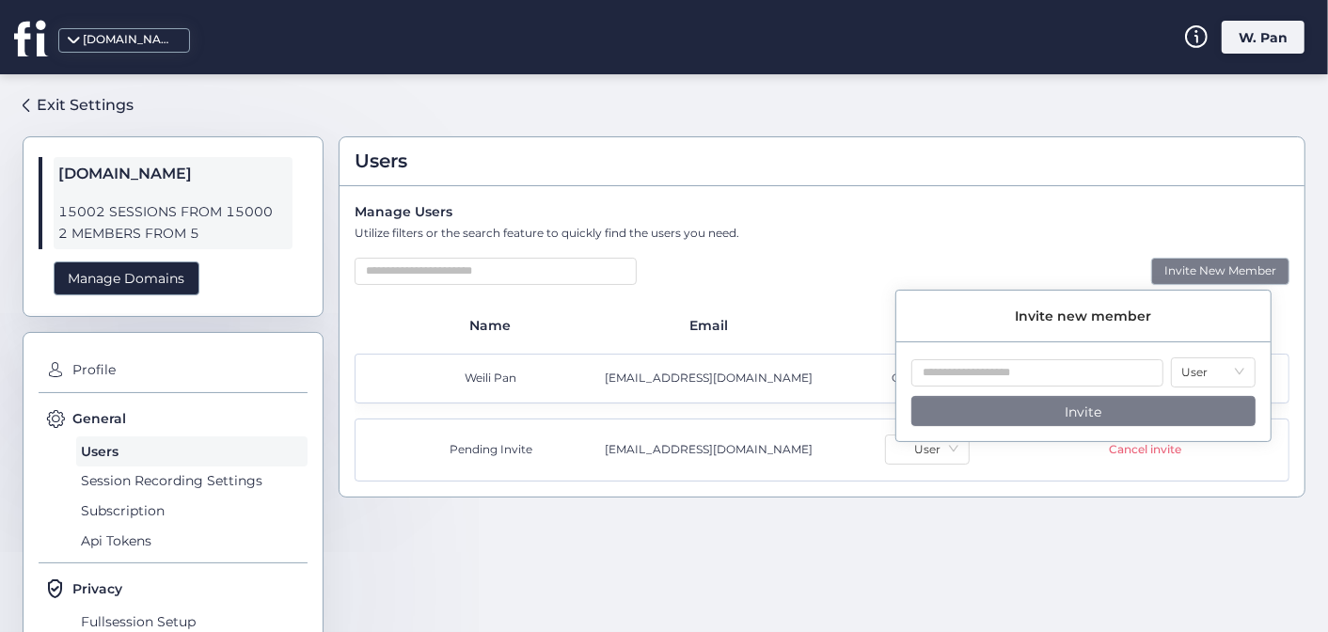
click at [938, 235] on div "Utilize filters or the search feature to quickly find the users you need." at bounding box center [822, 234] width 935 height 18
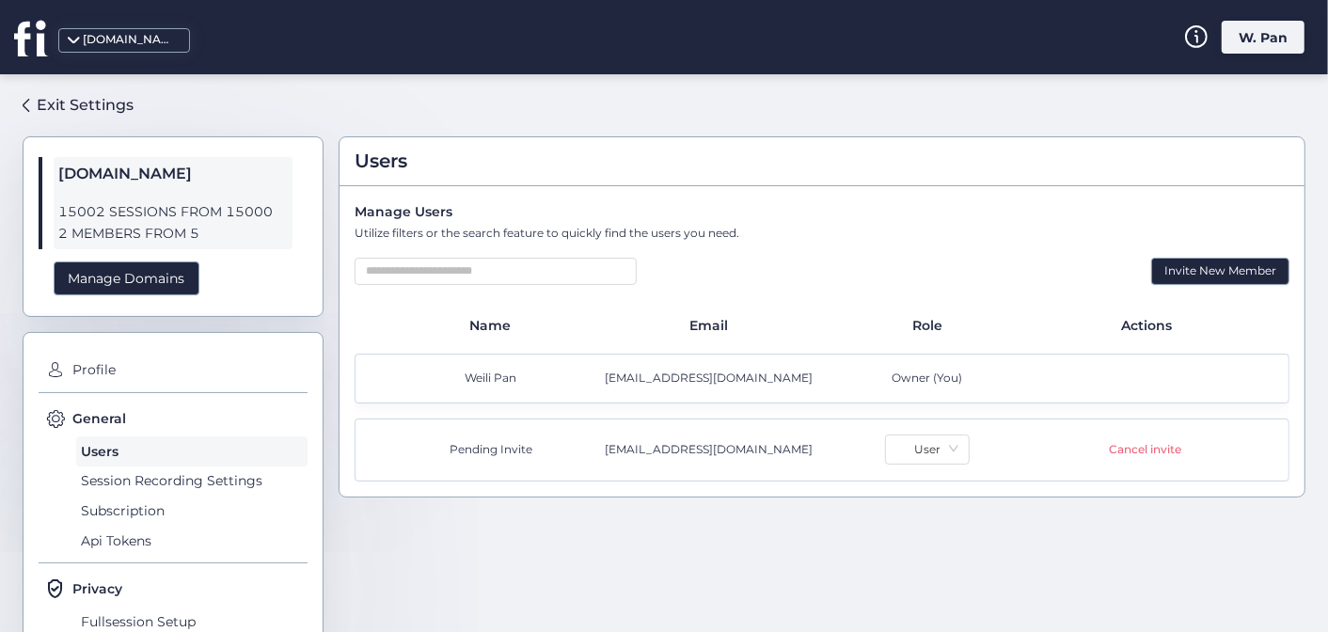
click at [17, 36] on icon at bounding box center [29, 38] width 30 height 35
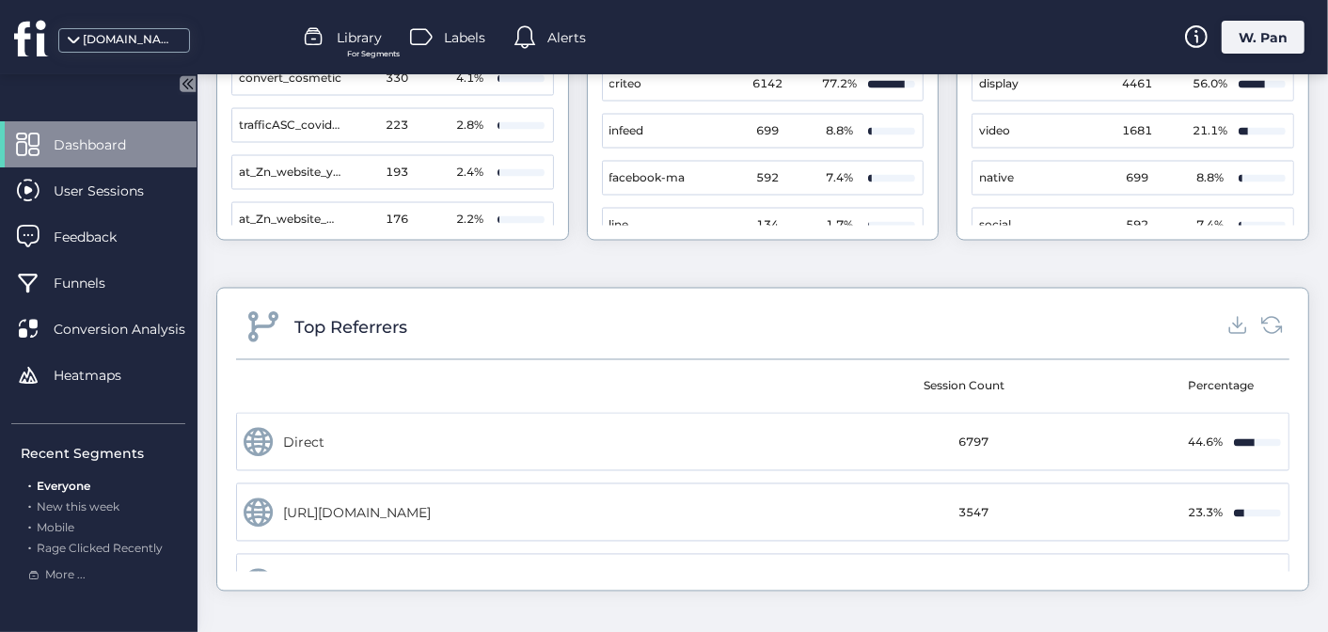
scroll to position [306, 0]
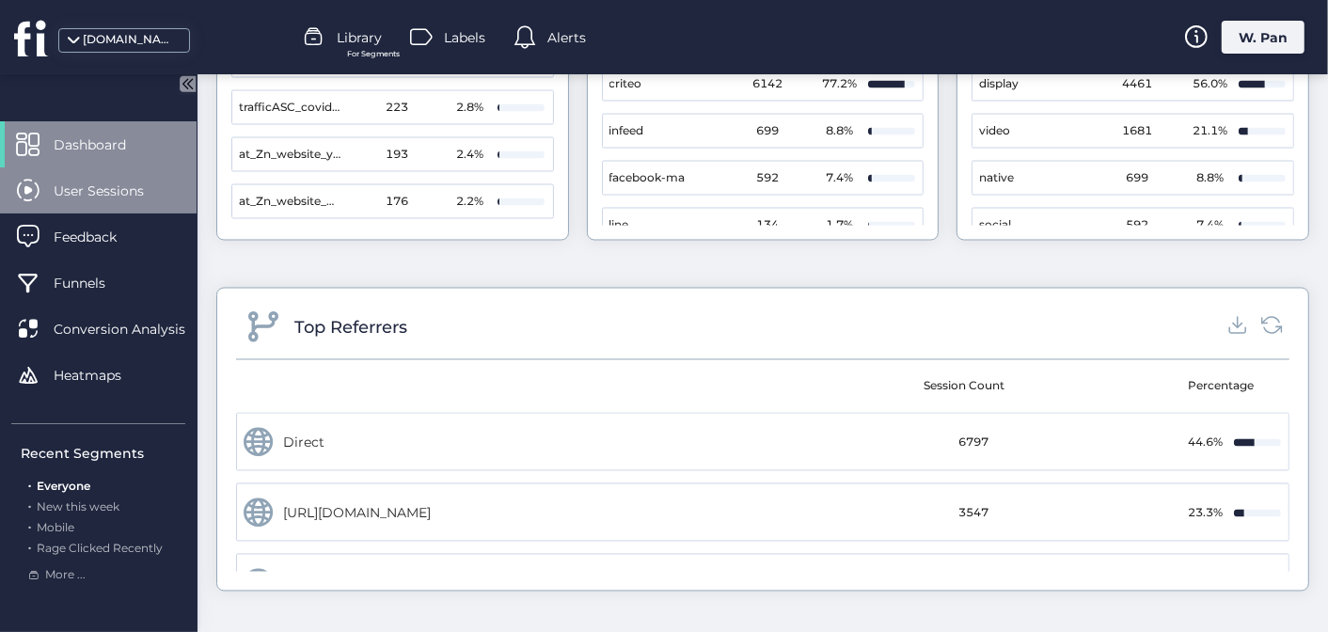
click at [114, 194] on span "User Sessions" at bounding box center [113, 191] width 119 height 21
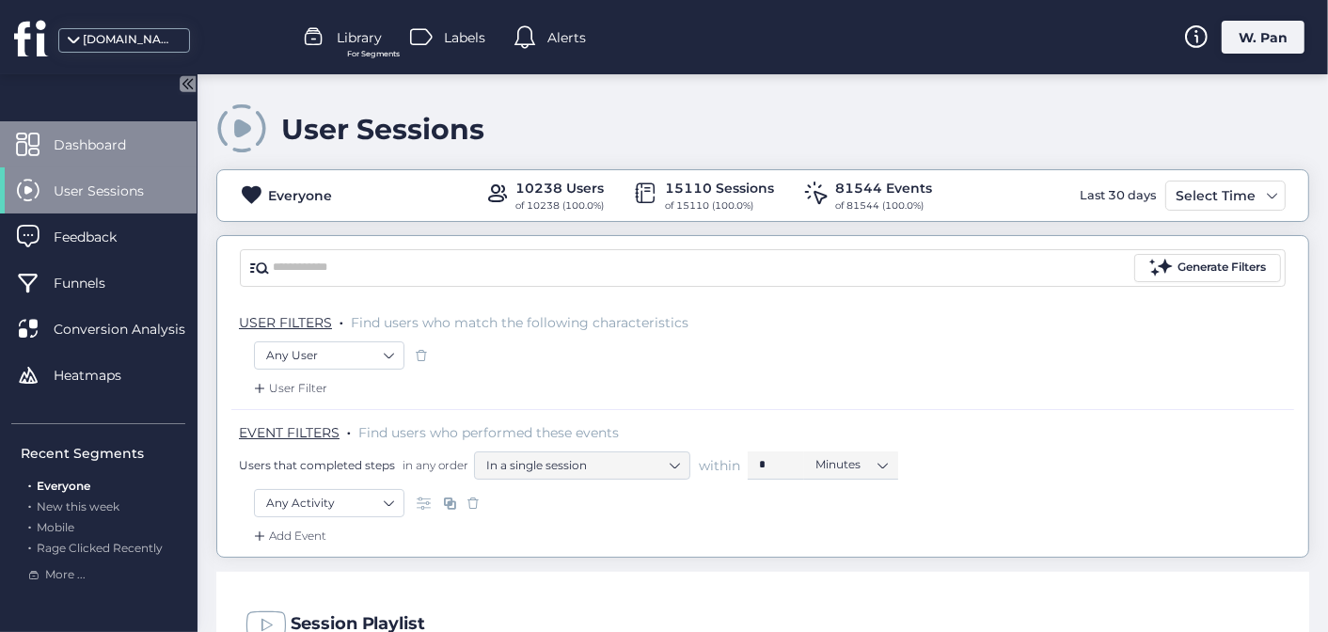
click at [122, 135] on span "Dashboard" at bounding box center [104, 145] width 101 height 21
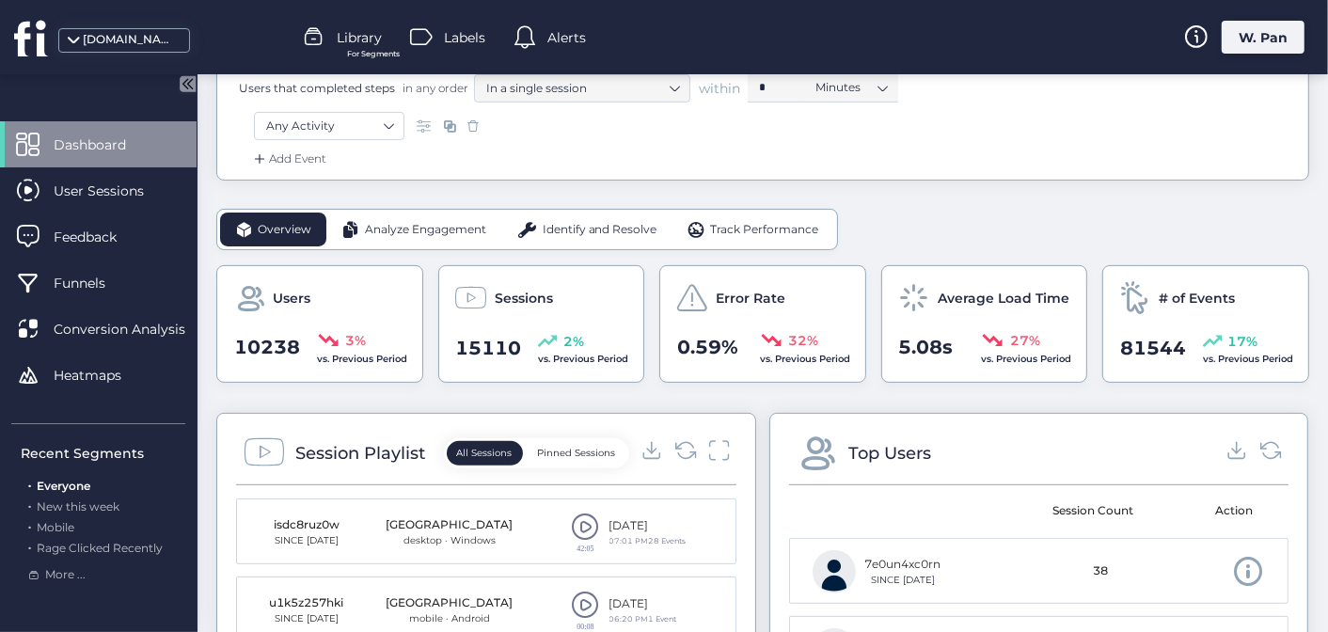
scroll to position [501, 0]
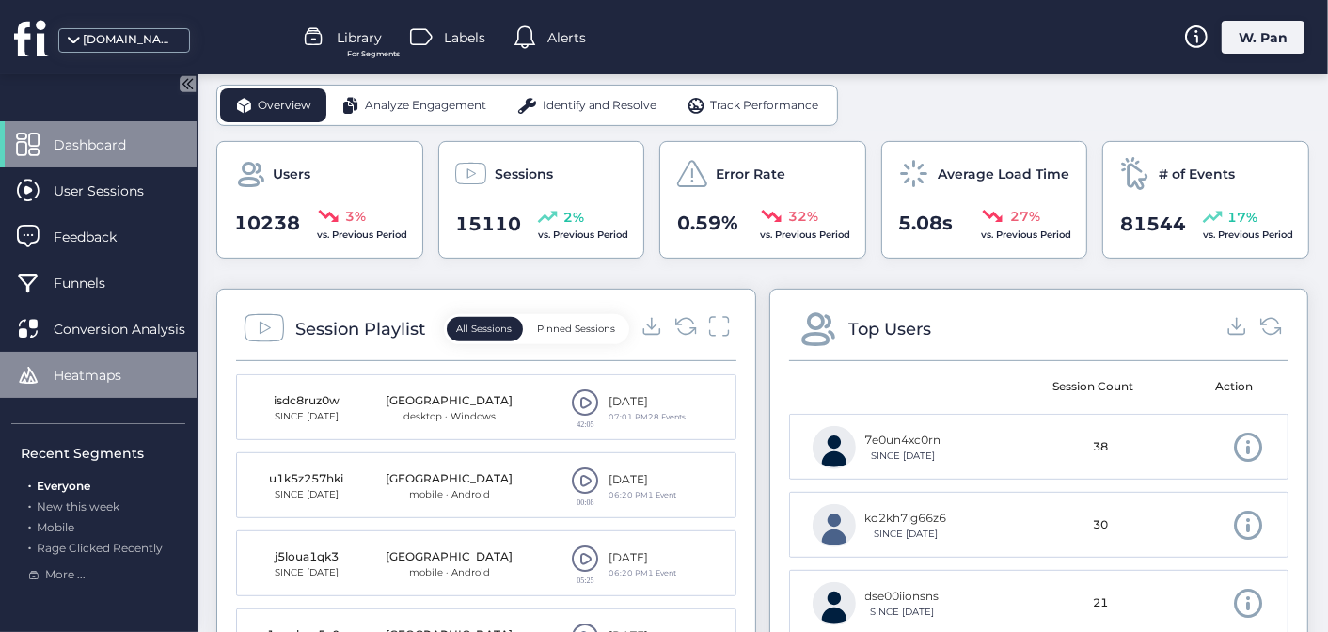
click at [112, 373] on span "Heatmaps" at bounding box center [102, 375] width 96 height 21
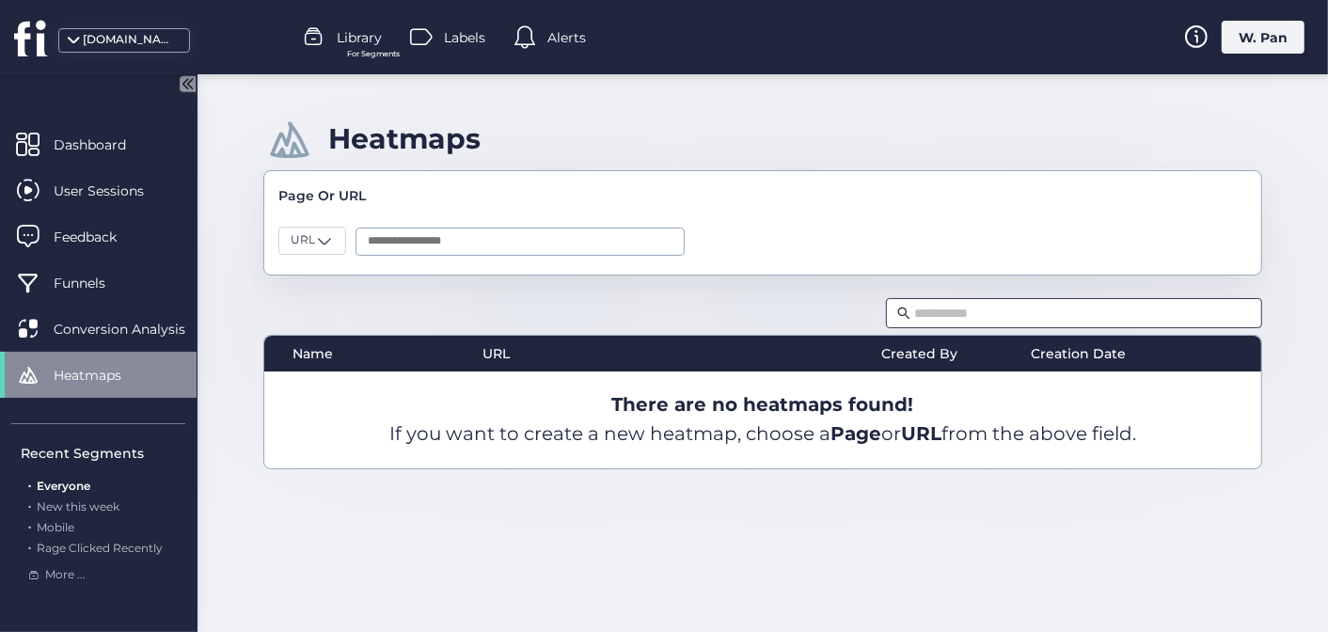
click at [1010, 303] on input "text" at bounding box center [1082, 313] width 337 height 21
